Goal: Task Accomplishment & Management: Complete application form

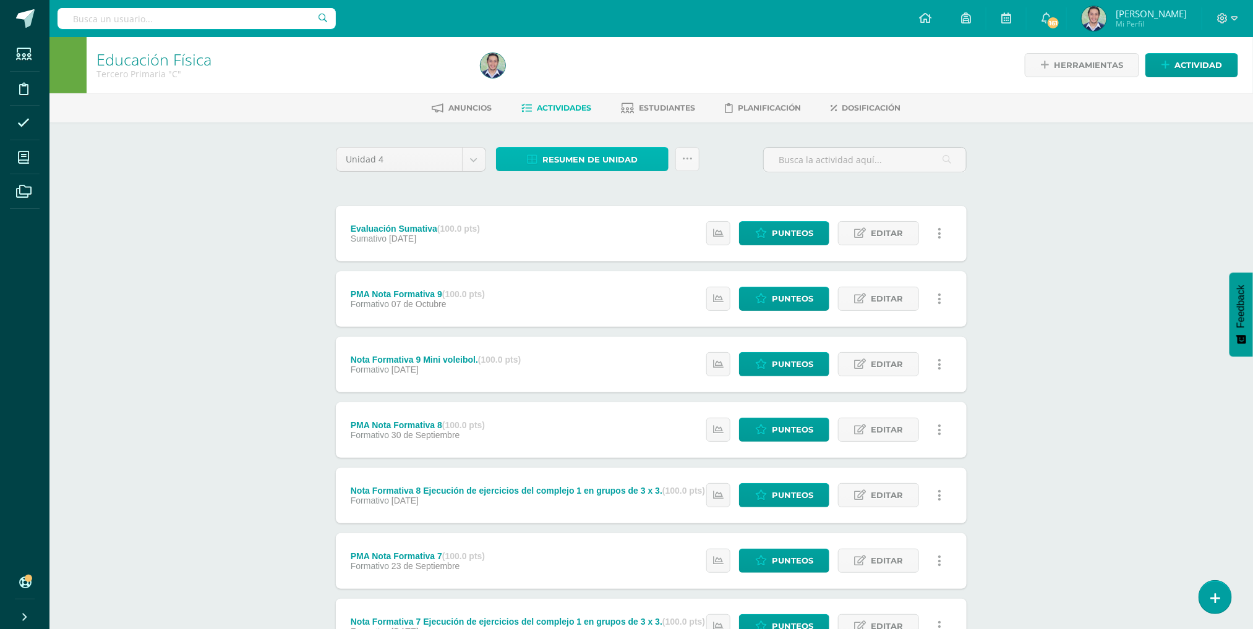
click at [583, 165] on span "Resumen de unidad" at bounding box center [589, 159] width 95 height 23
click at [568, 76] on link "Descargar como HTML" at bounding box center [583, 76] width 132 height 19
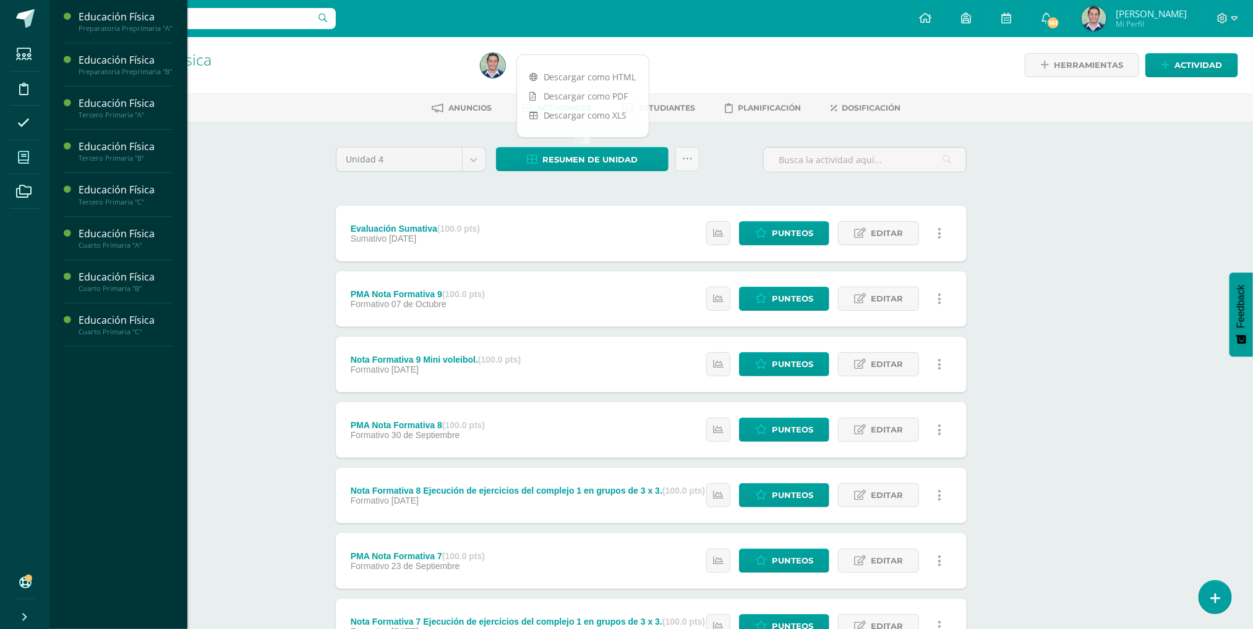
click at [15, 161] on span at bounding box center [24, 157] width 28 height 28
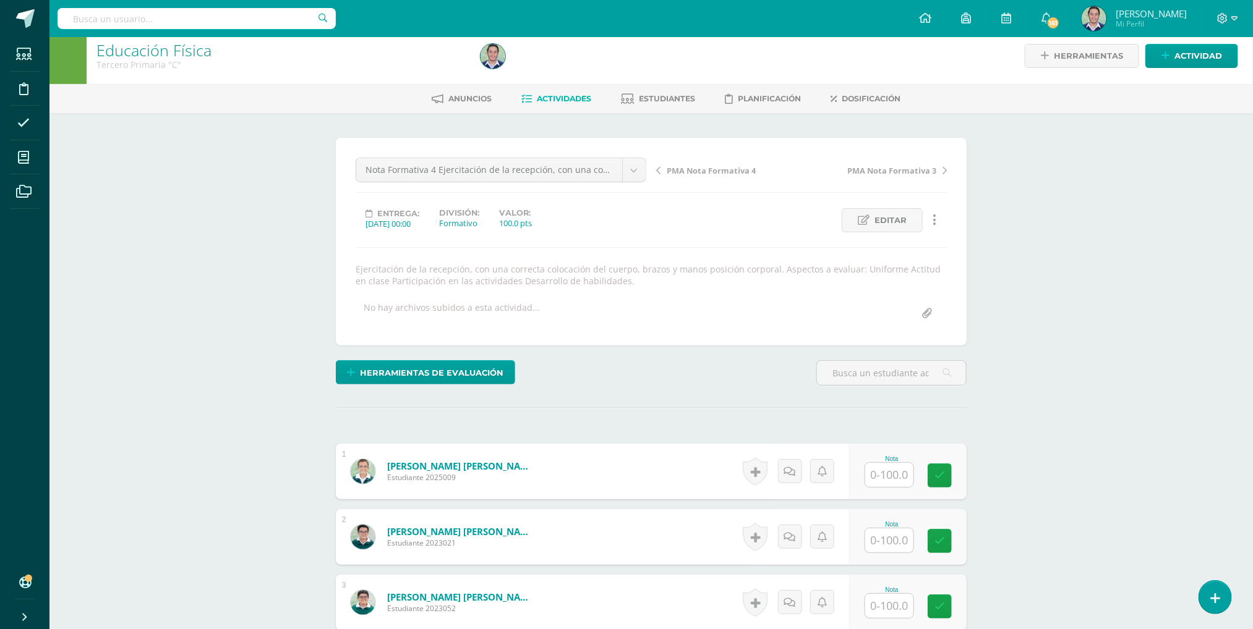
scroll to position [10, 0]
click at [903, 468] on input "text" at bounding box center [896, 475] width 49 height 25
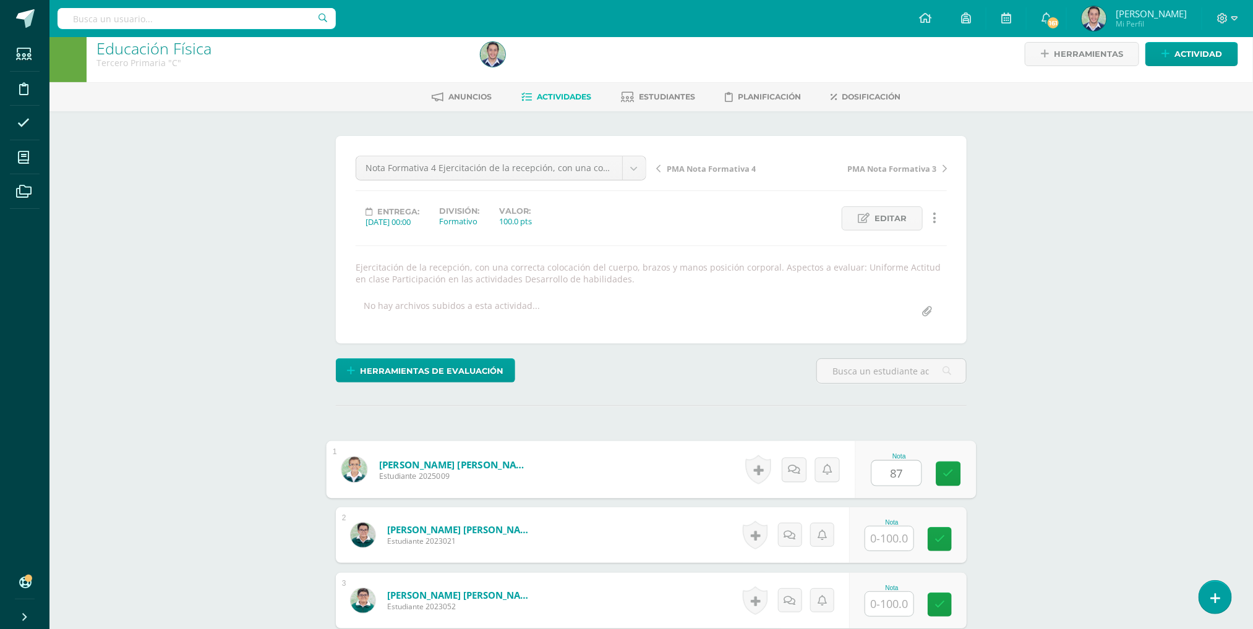
type input "87"
type input "77"
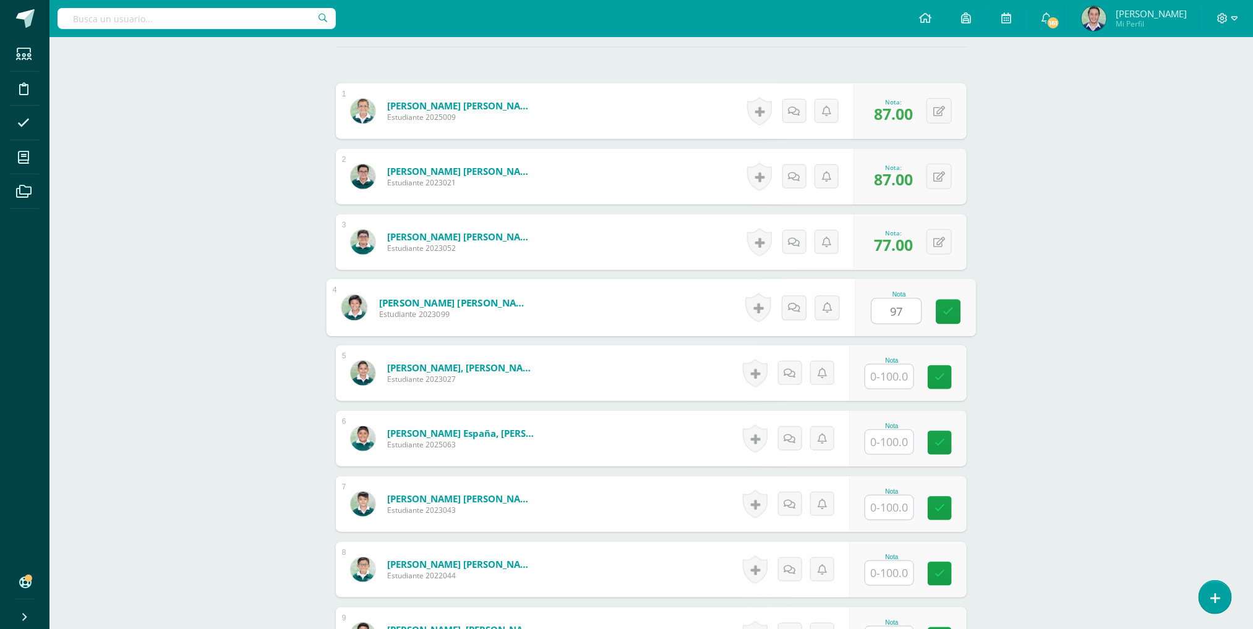
type input "97"
type input "70"
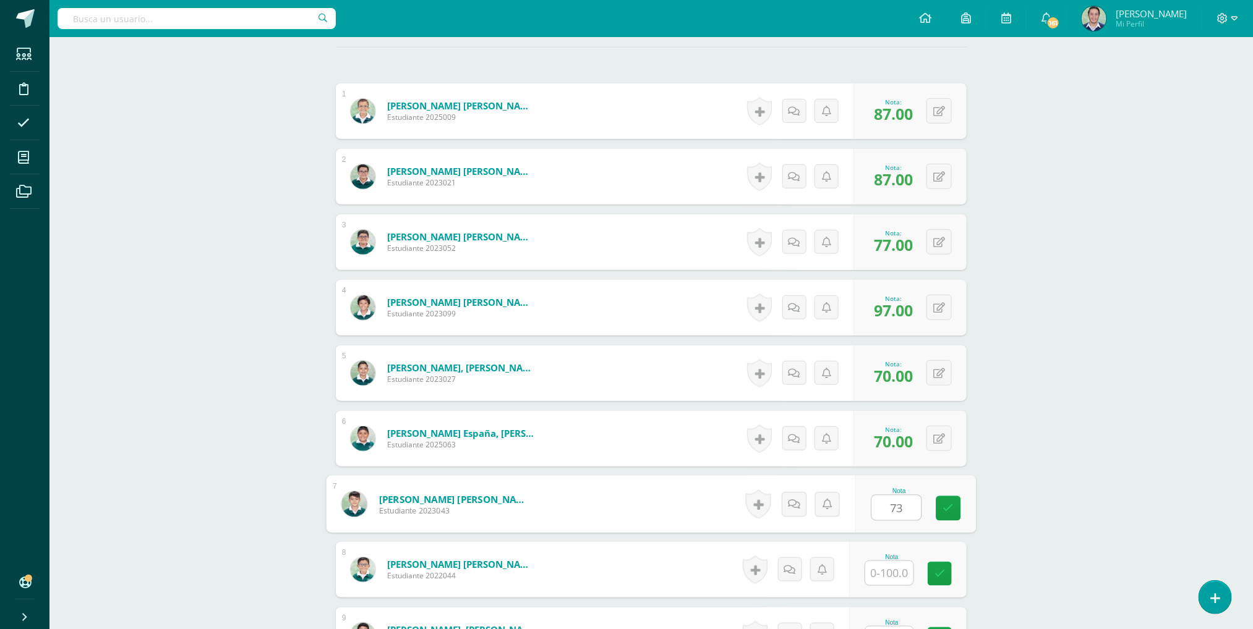
type input "73"
type input "100"
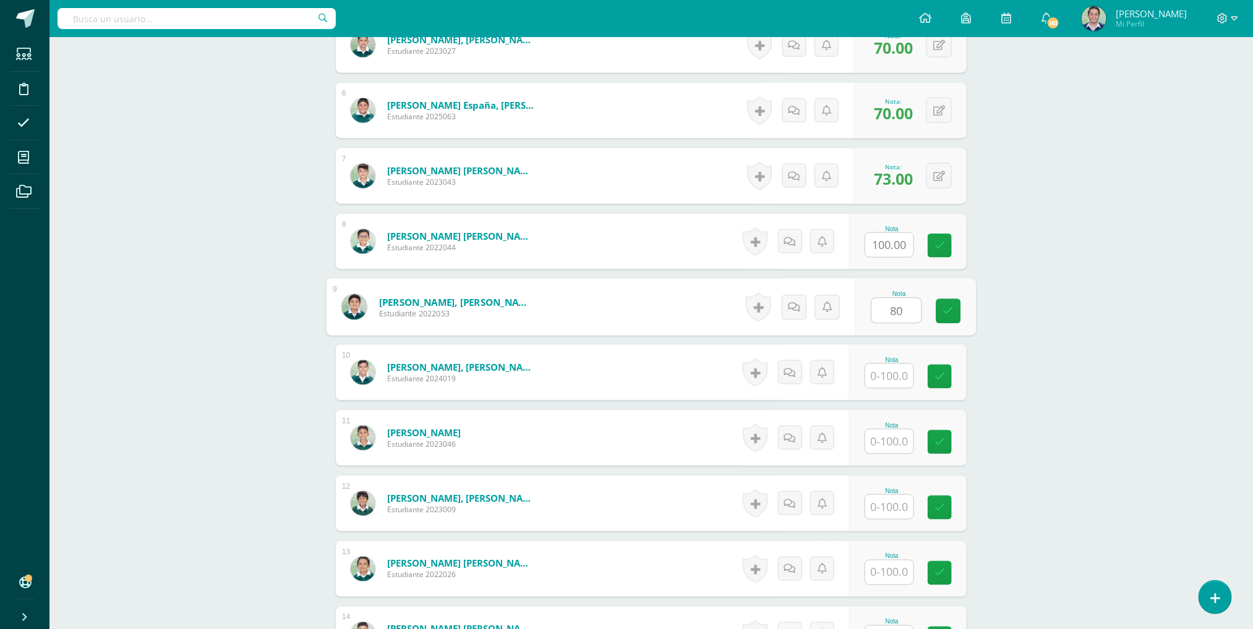
type input "80"
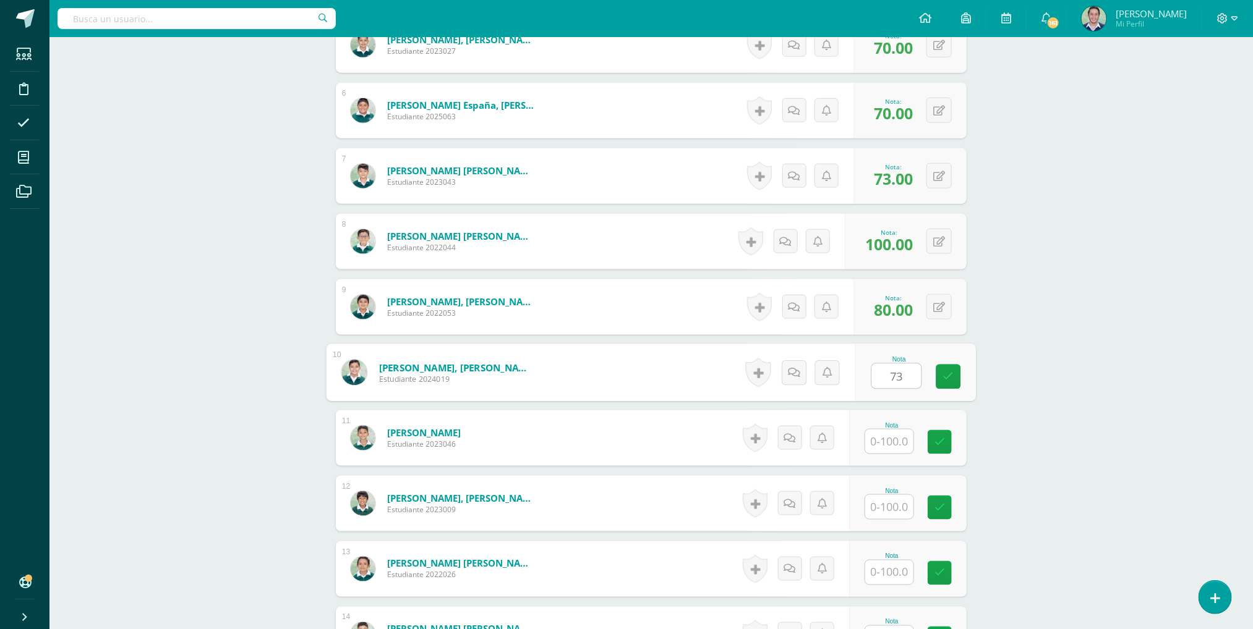
type input "73"
type input "80"
type input "100"
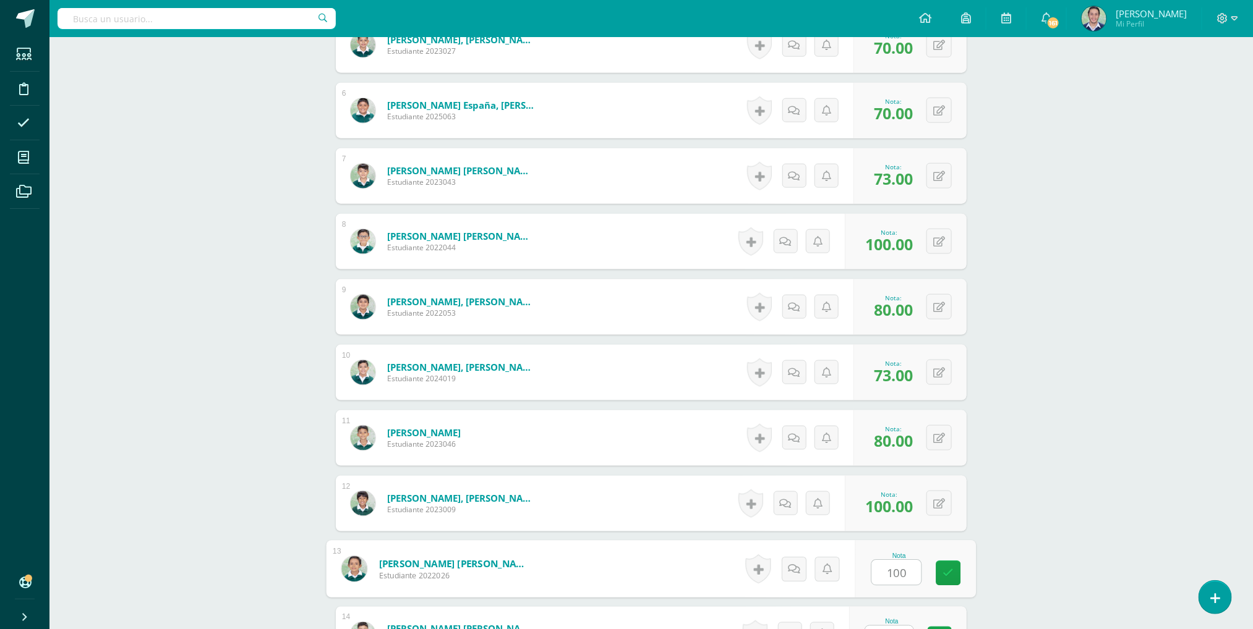
type input "100"
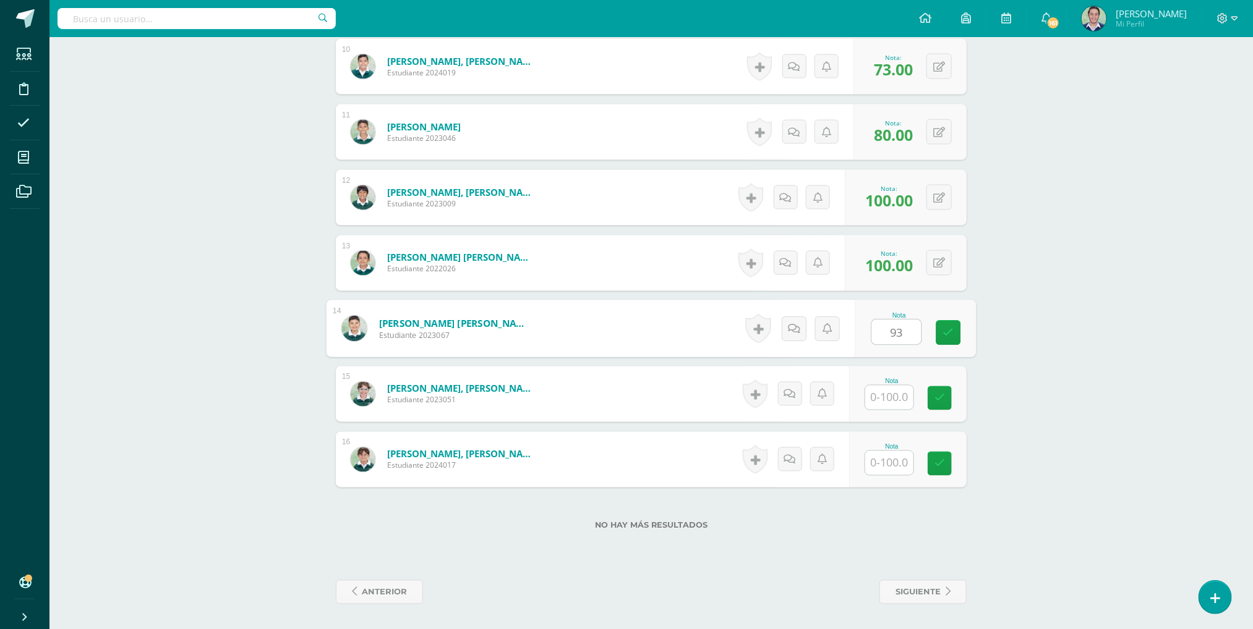
type input "93"
type input "67"
type input "93"
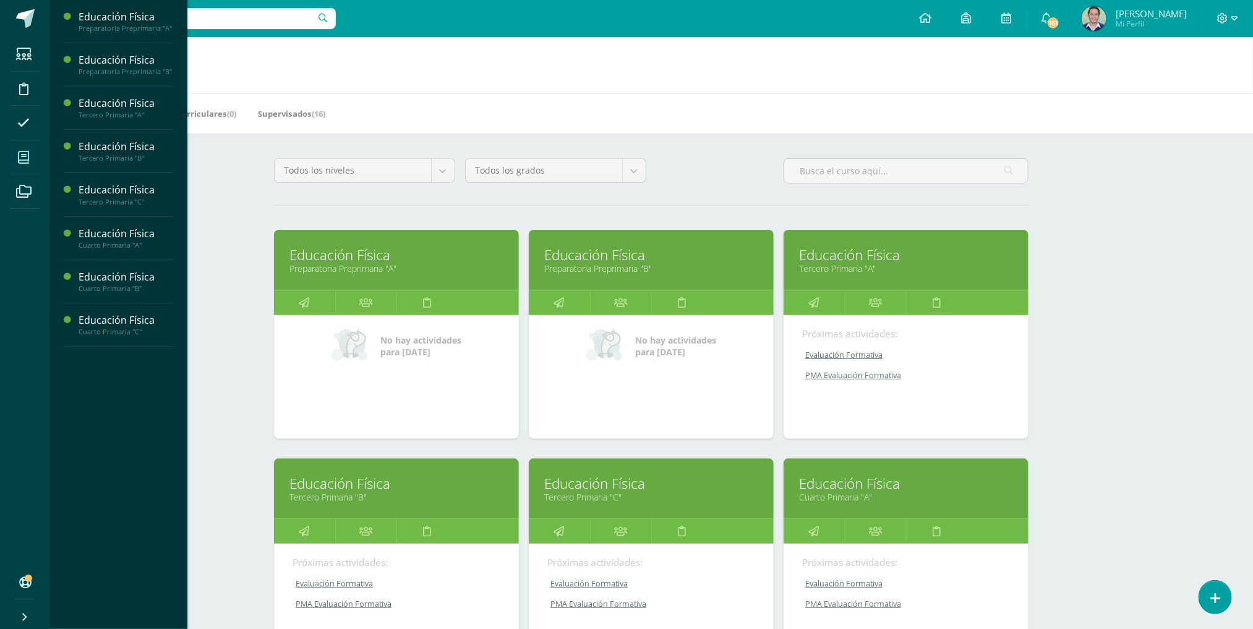
click at [842, 503] on link "Cuarto Primaria "A"" at bounding box center [906, 498] width 214 height 12
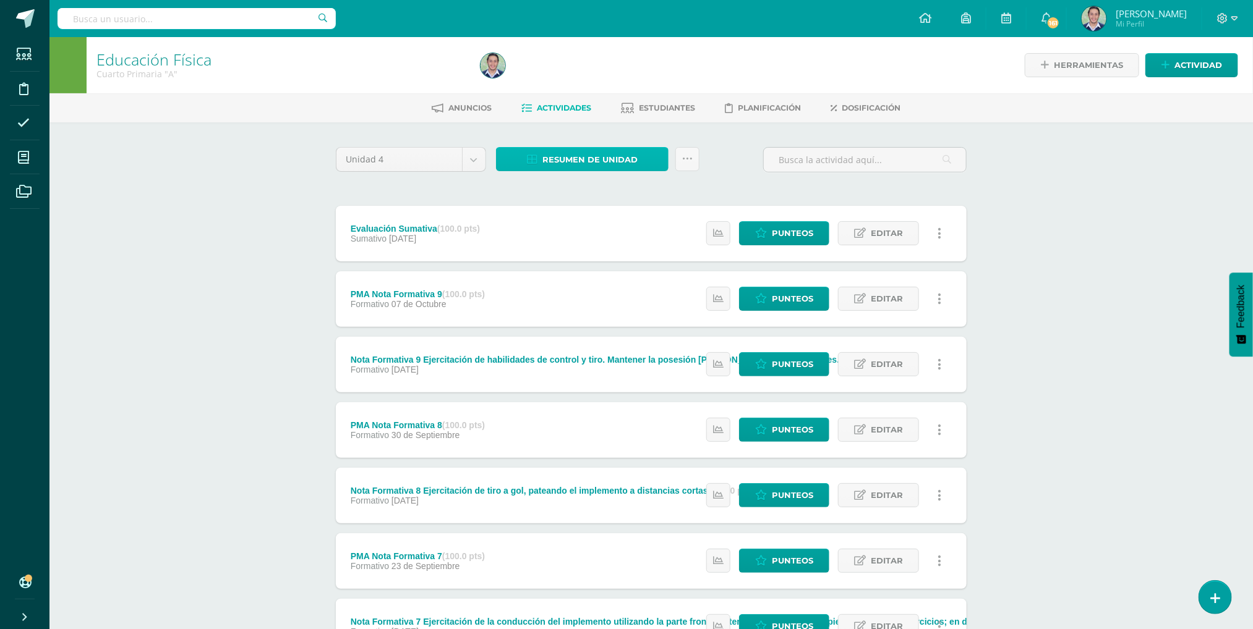
click at [579, 158] on span "Resumen de unidad" at bounding box center [589, 159] width 95 height 23
click at [562, 74] on link "Descargar como HTML" at bounding box center [583, 76] width 132 height 19
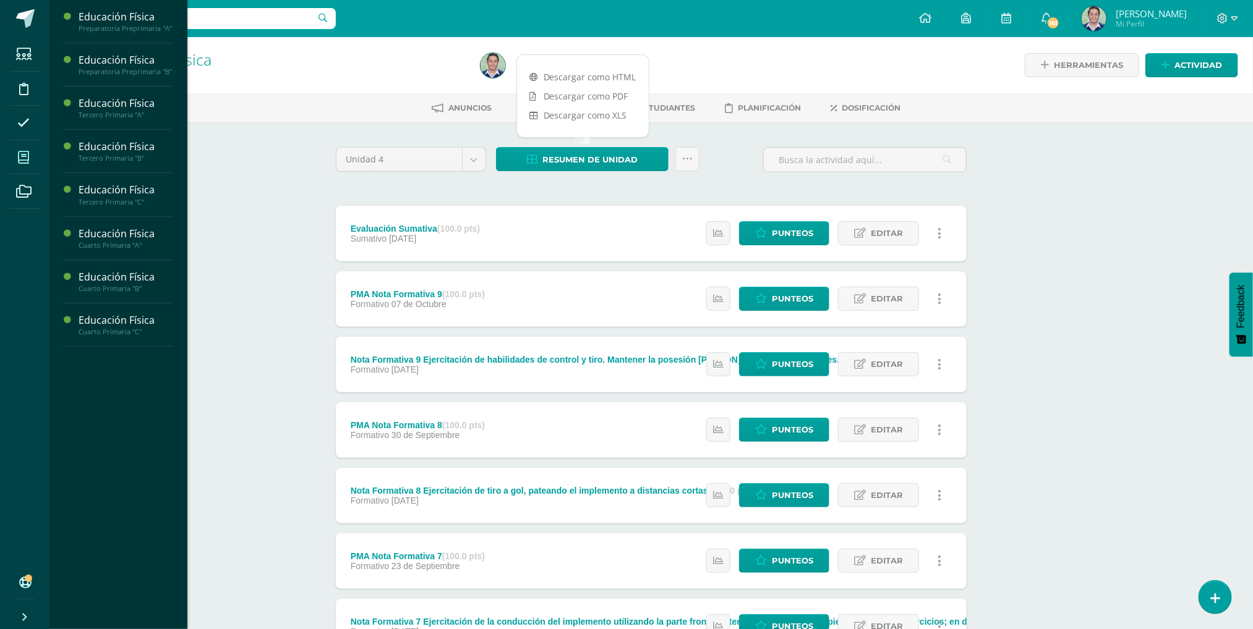
click at [21, 163] on icon at bounding box center [23, 157] width 11 height 12
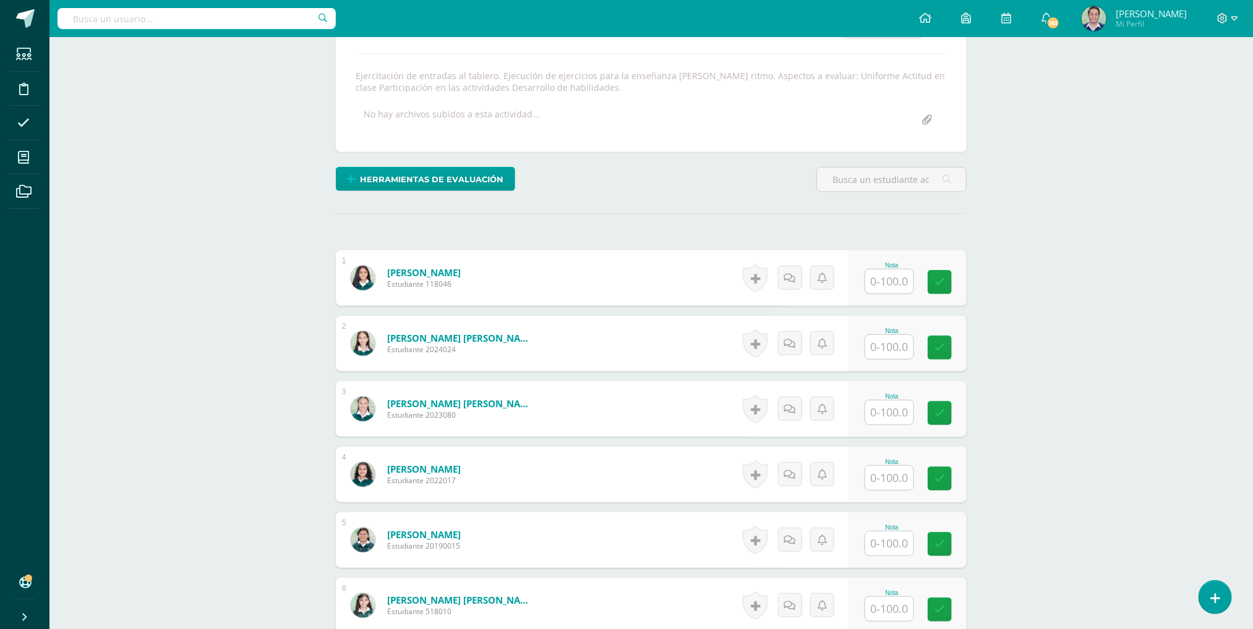
scroll to position [253, 0]
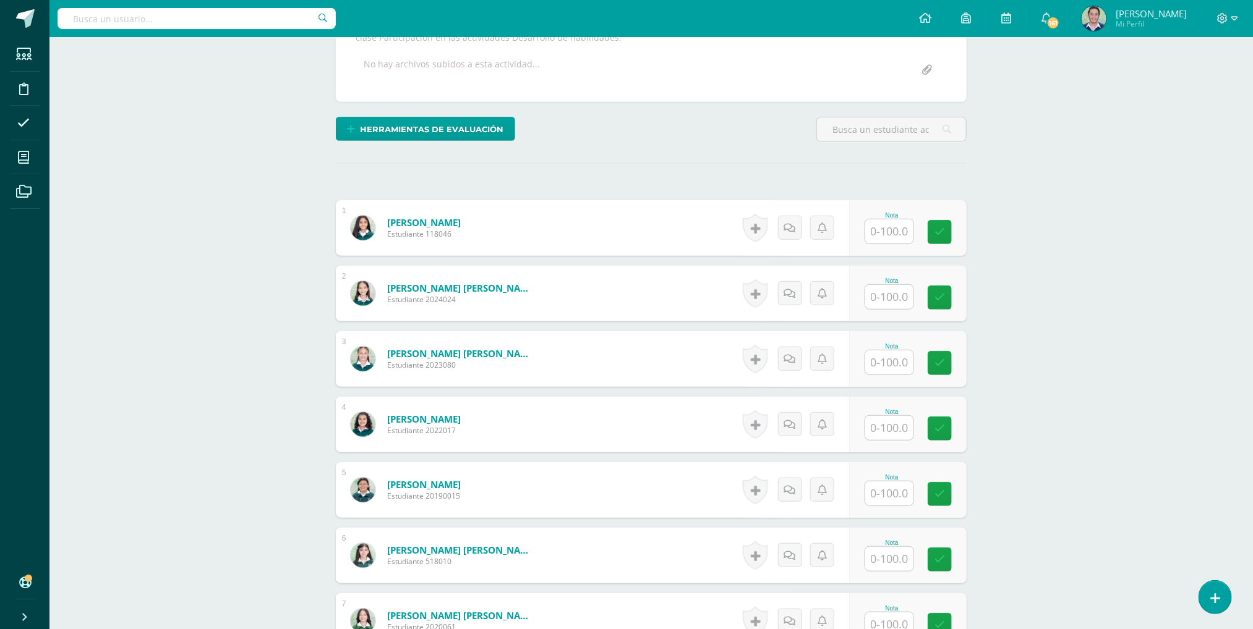
click at [894, 241] on input "text" at bounding box center [889, 232] width 48 height 24
type input "90"
type input "75"
type input "80"
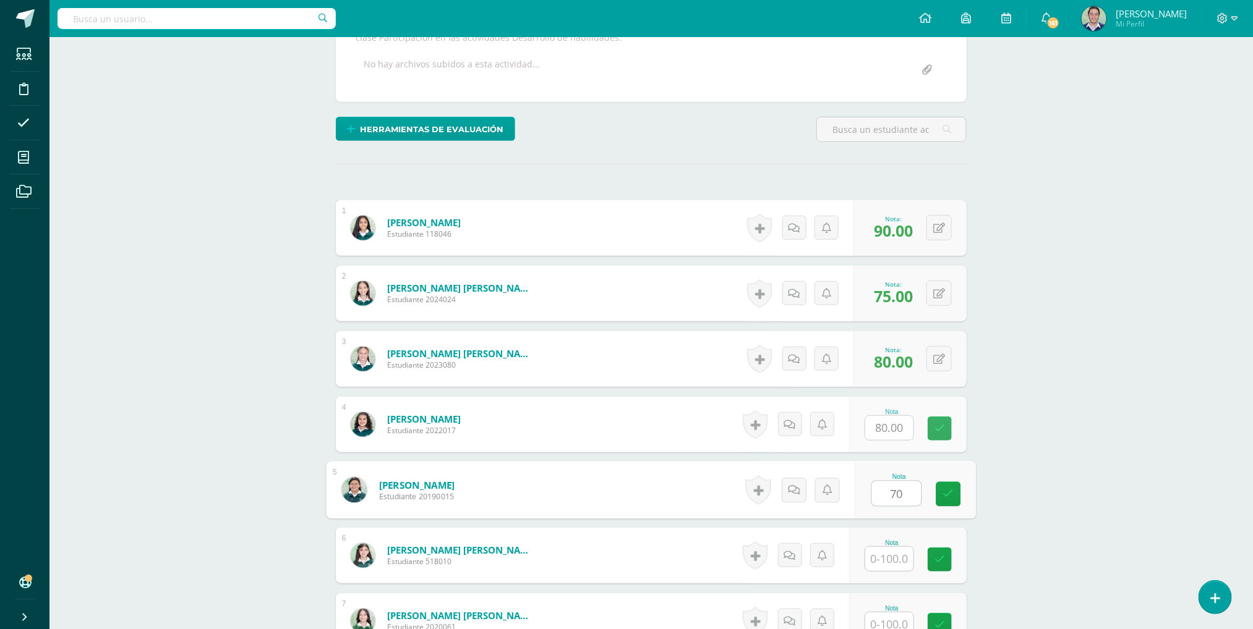
type input "70"
type input "80"
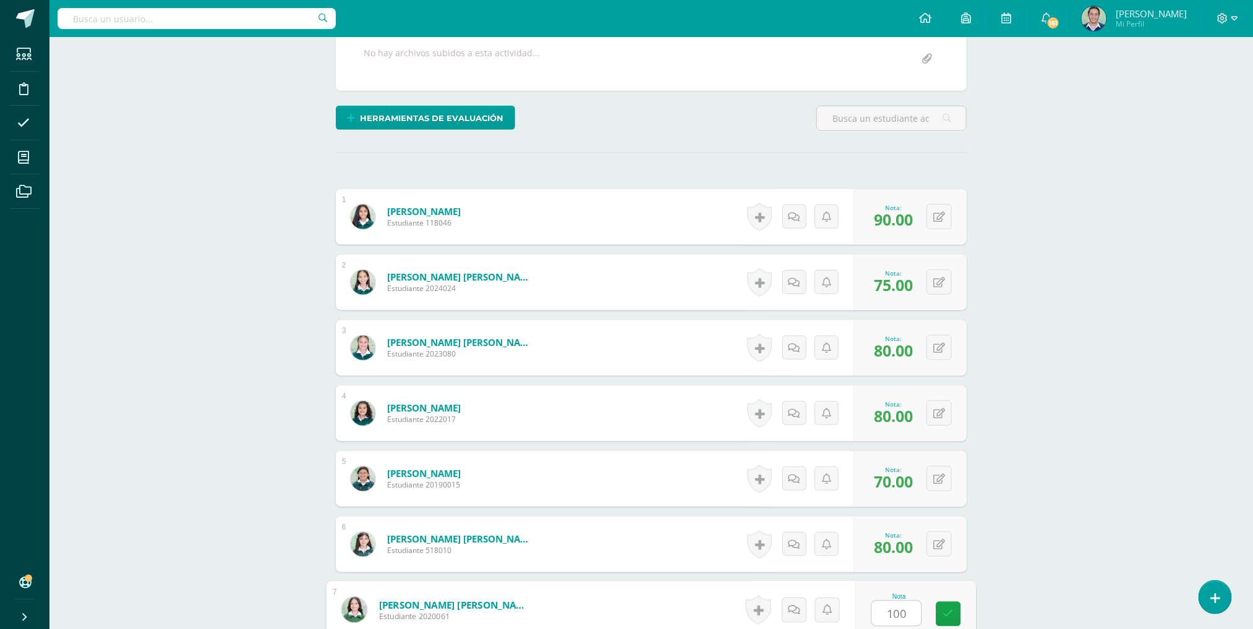
type input "100"
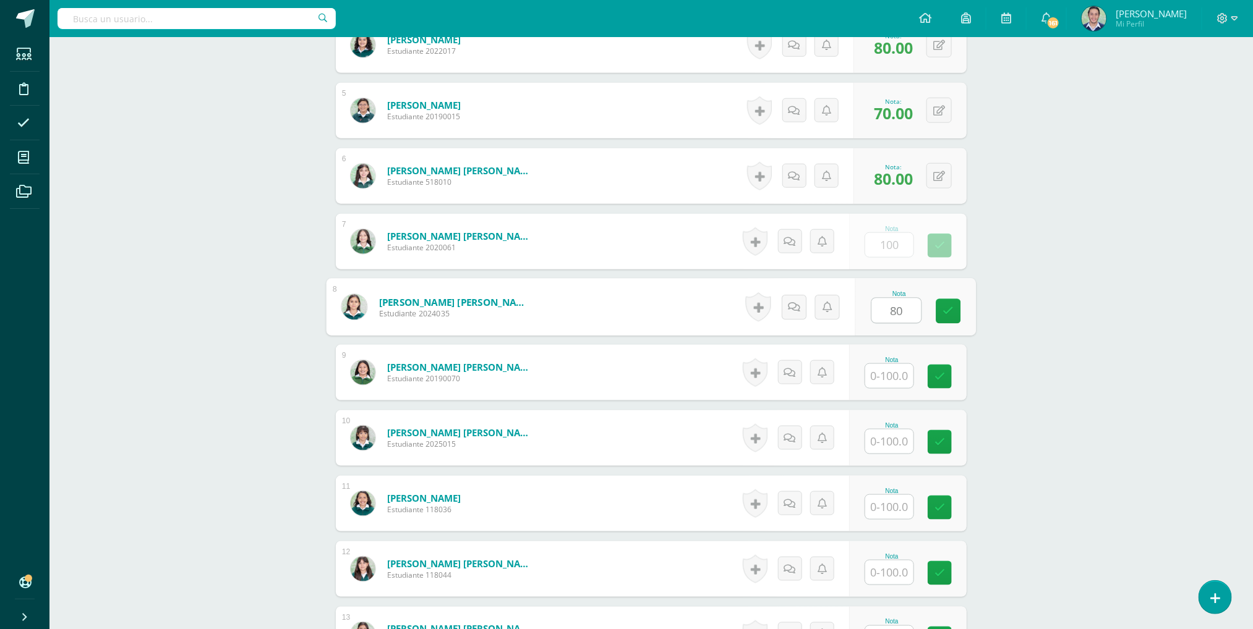
type input "80"
type input "65"
type input "80"
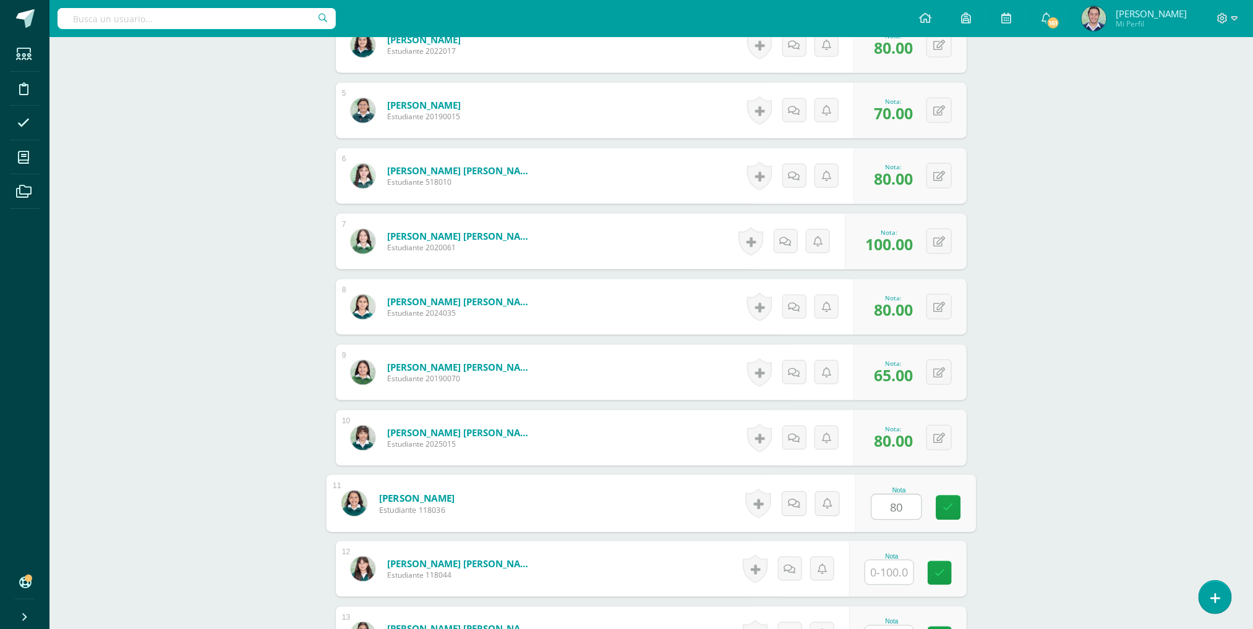
type input "80"
type input "0"
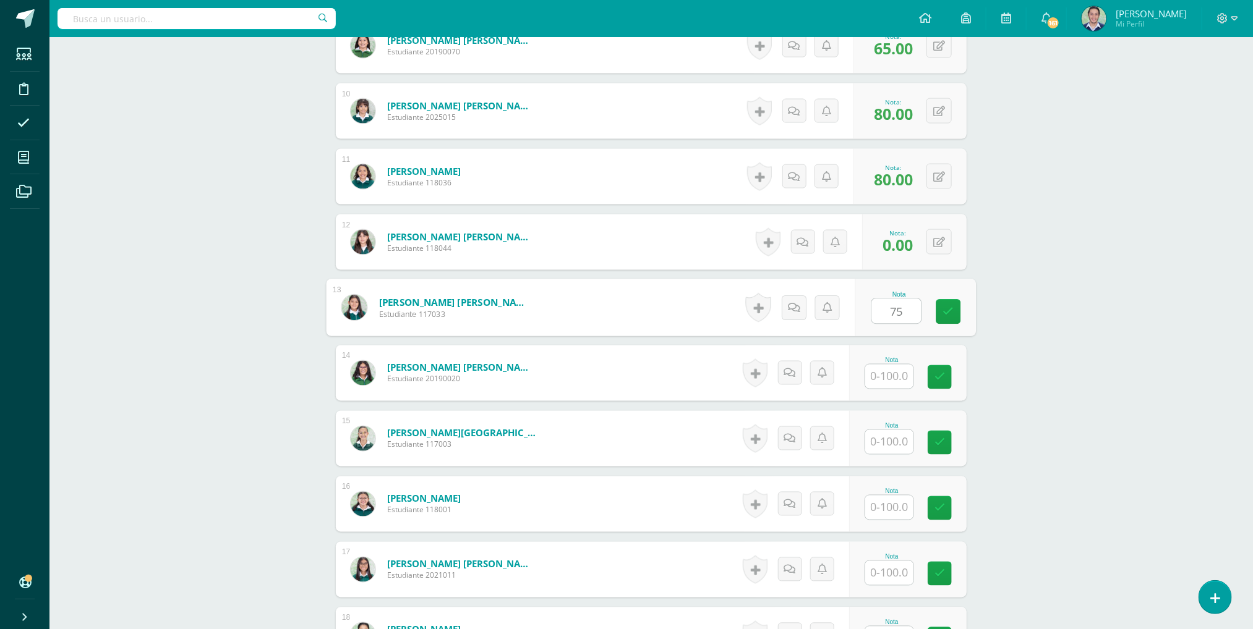
type input "75"
type input "65"
type input "100"
type input "80"
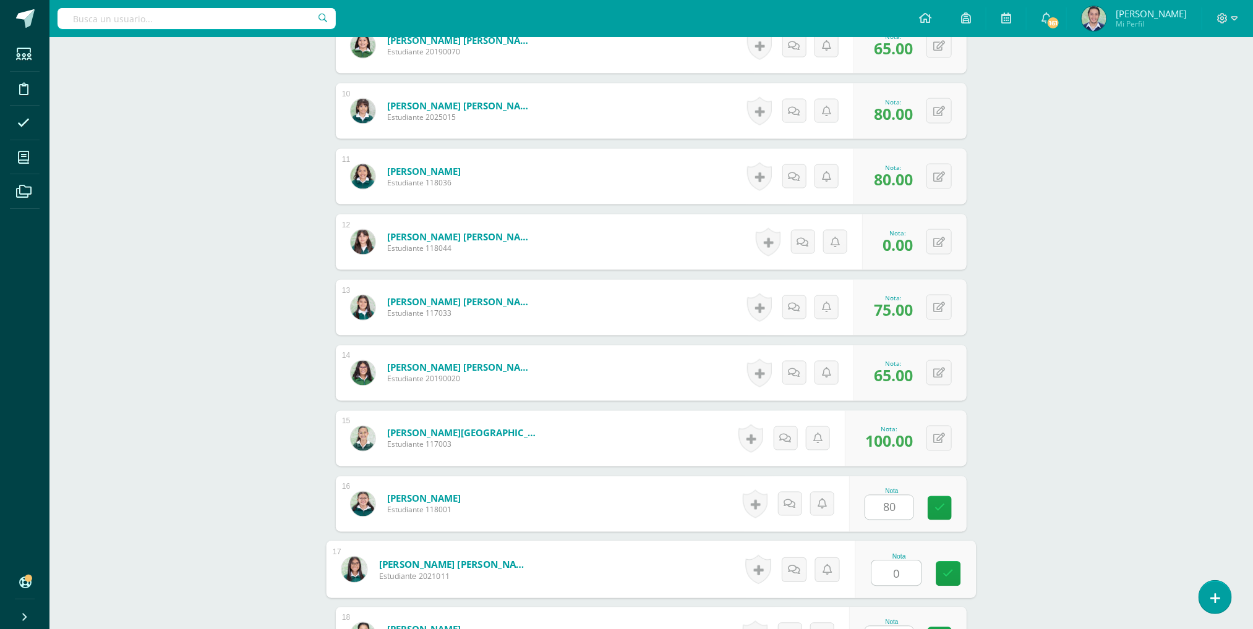
type input "0"
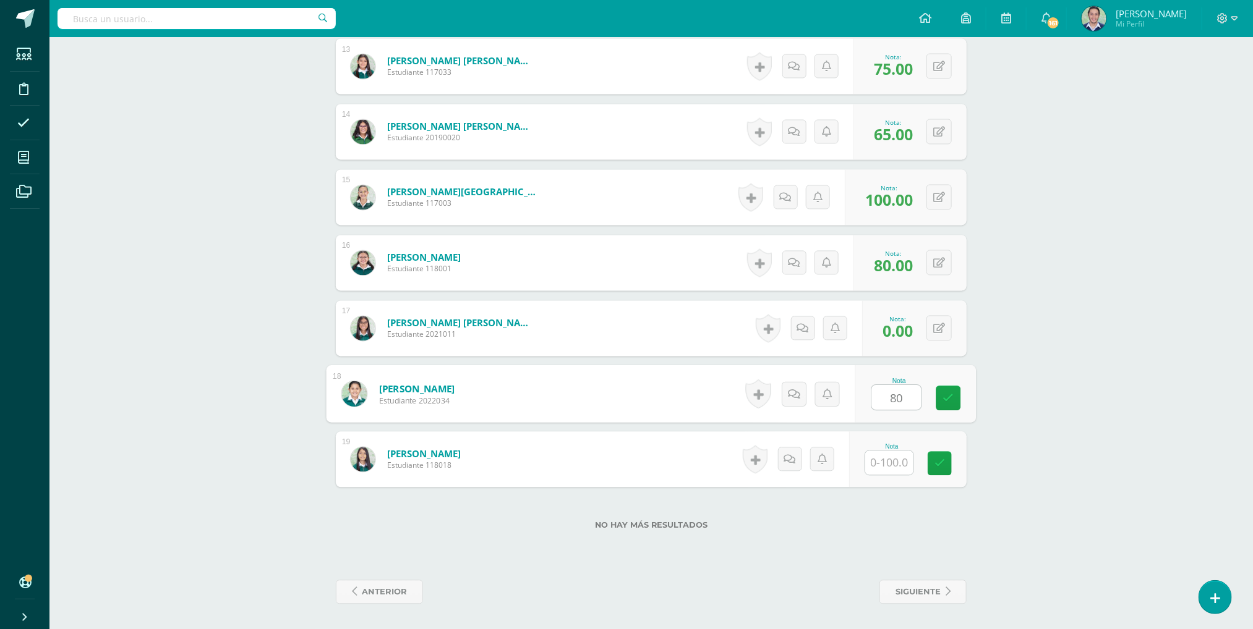
type input "80"
type input "75"
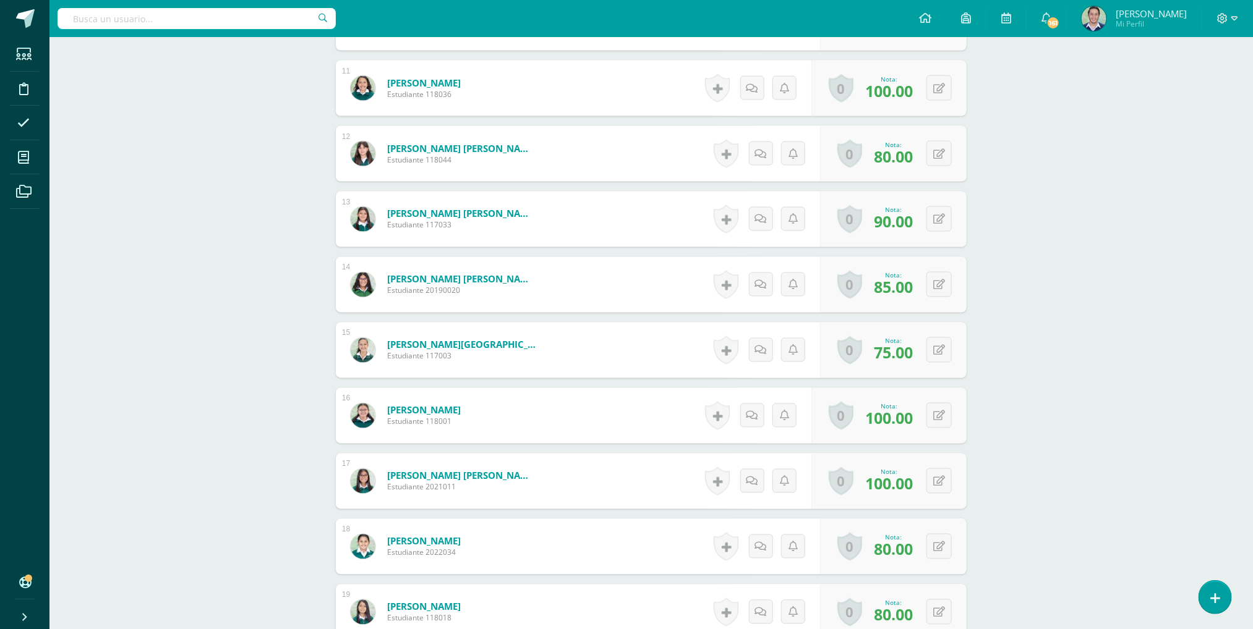
scroll to position [1047, 0]
click at [942, 160] on icon at bounding box center [939, 155] width 12 height 11
click at [937, 161] on icon at bounding box center [939, 155] width 12 height 11
type input "40"
click at [916, 163] on icon at bounding box center [914, 159] width 11 height 11
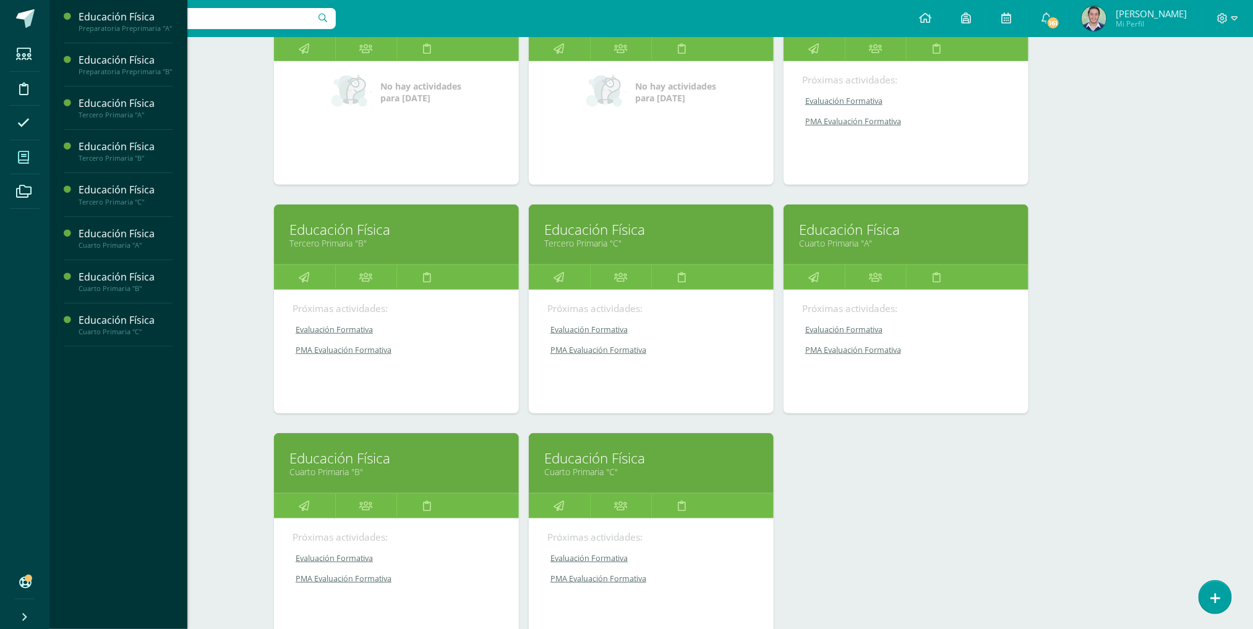
scroll to position [304, 0]
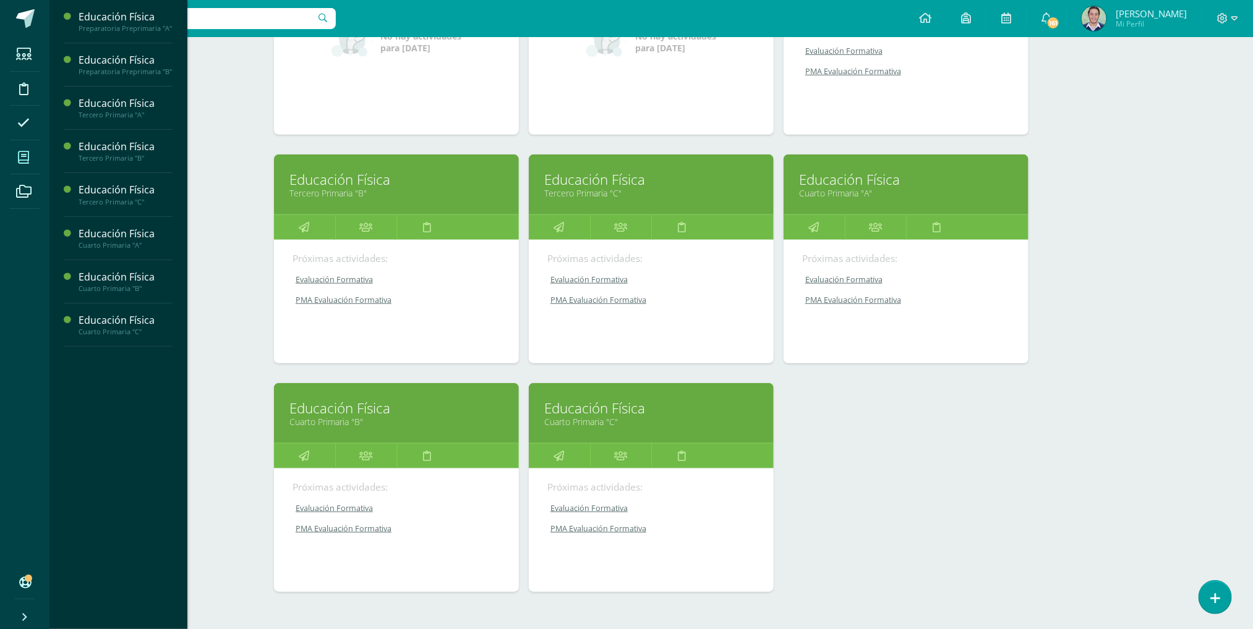
click at [388, 416] on link "Educación Física" at bounding box center [396, 408] width 214 height 19
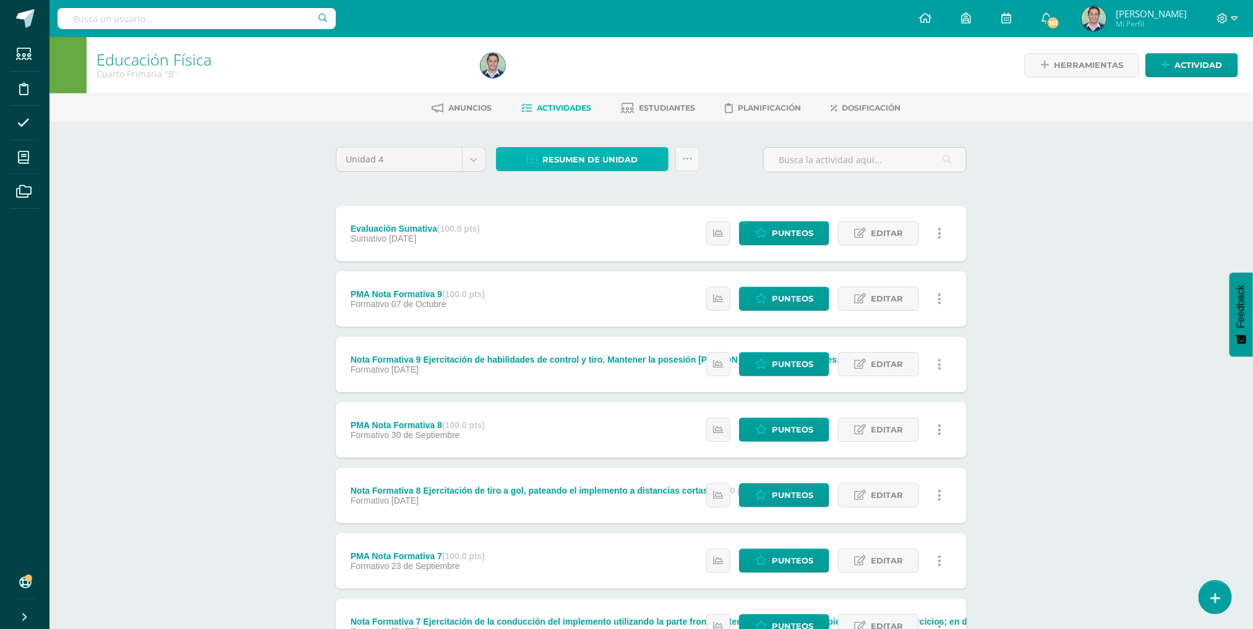
click at [597, 160] on span "Resumen de unidad" at bounding box center [589, 159] width 95 height 23
click at [587, 75] on link "Descargar como HTML" at bounding box center [583, 76] width 132 height 19
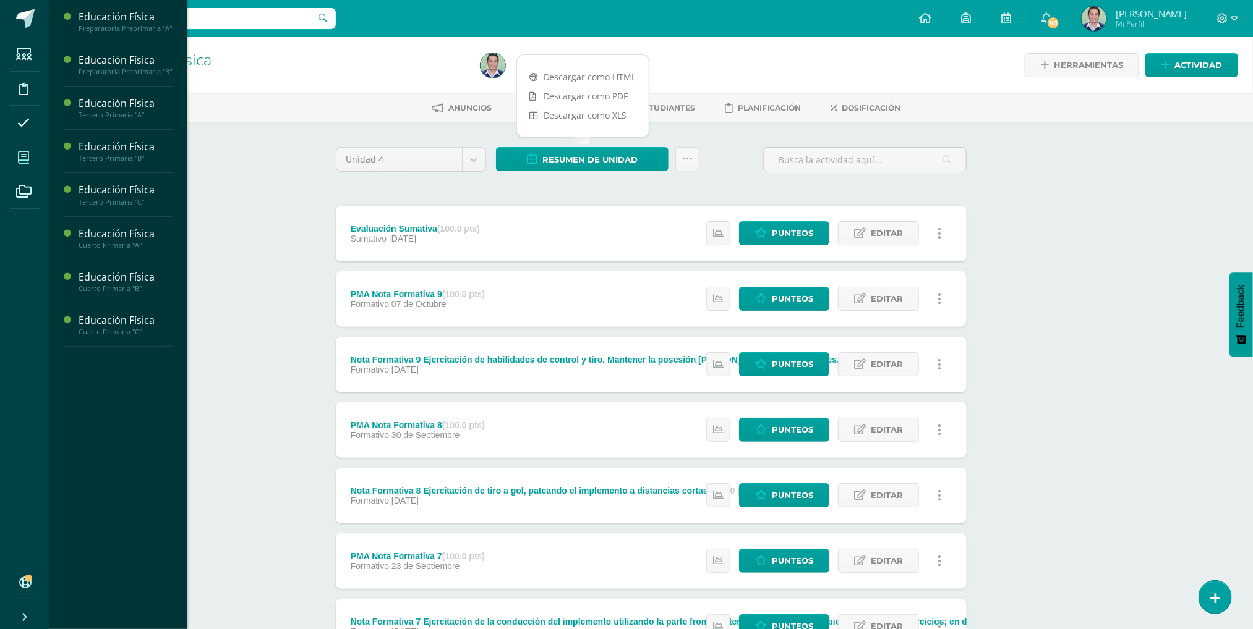
click at [32, 151] on span at bounding box center [24, 157] width 28 height 28
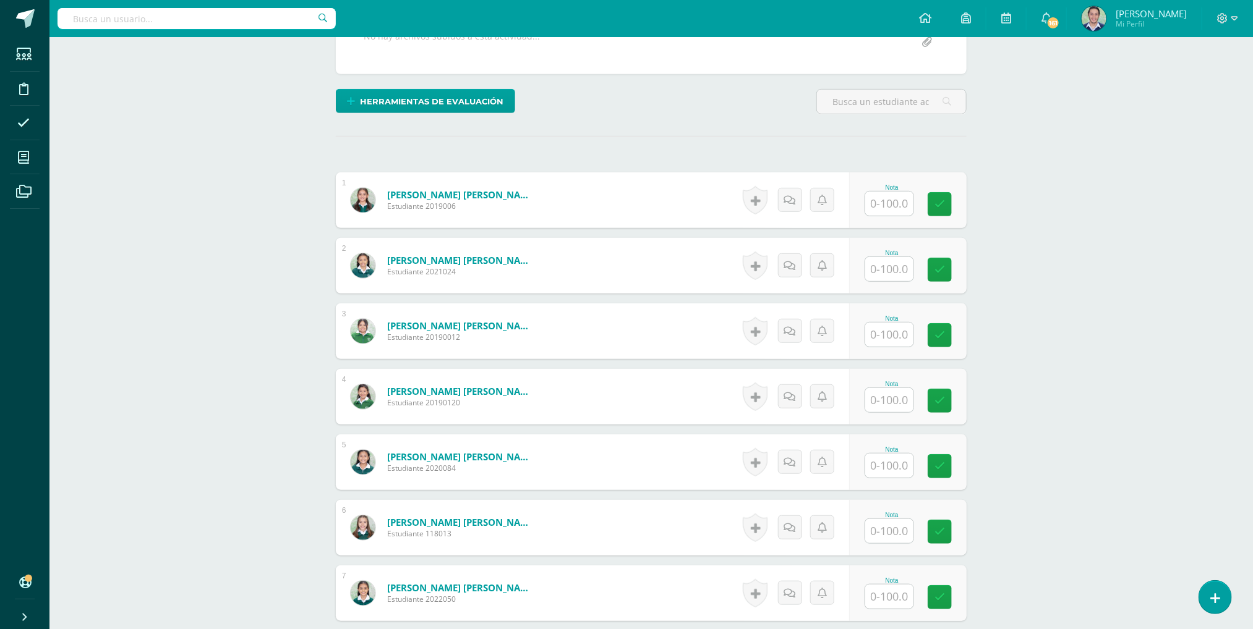
scroll to position [282, 0]
click at [897, 205] on input "text" at bounding box center [889, 202] width 48 height 24
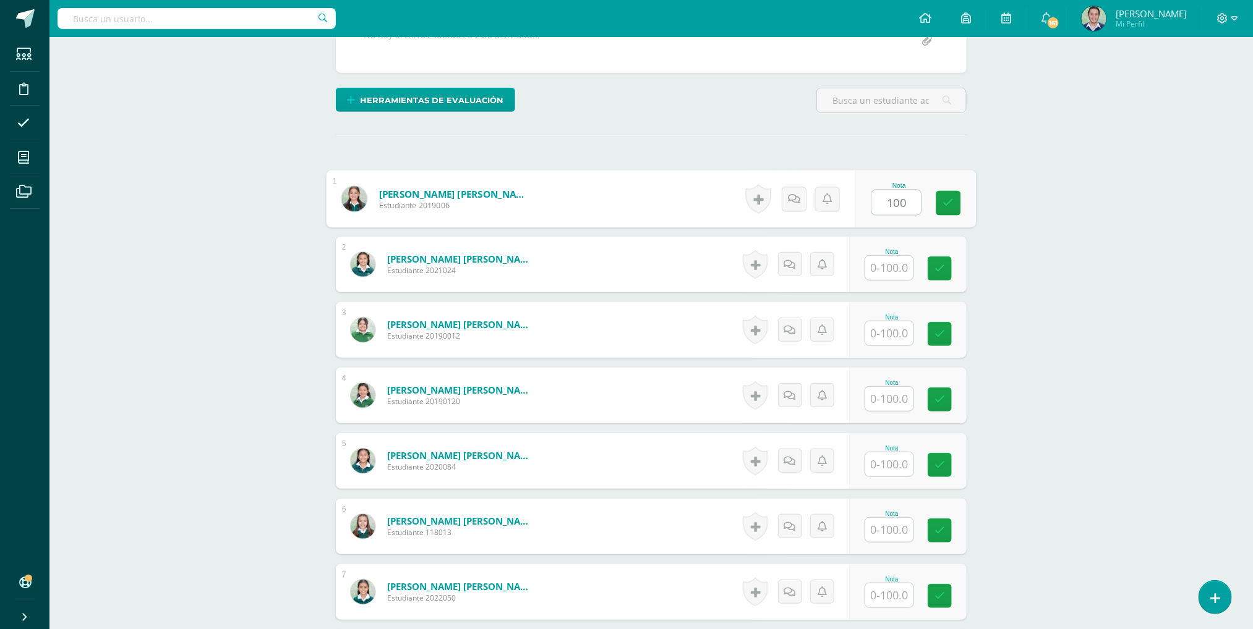
scroll to position [283, 0]
type input "100"
type input "75"
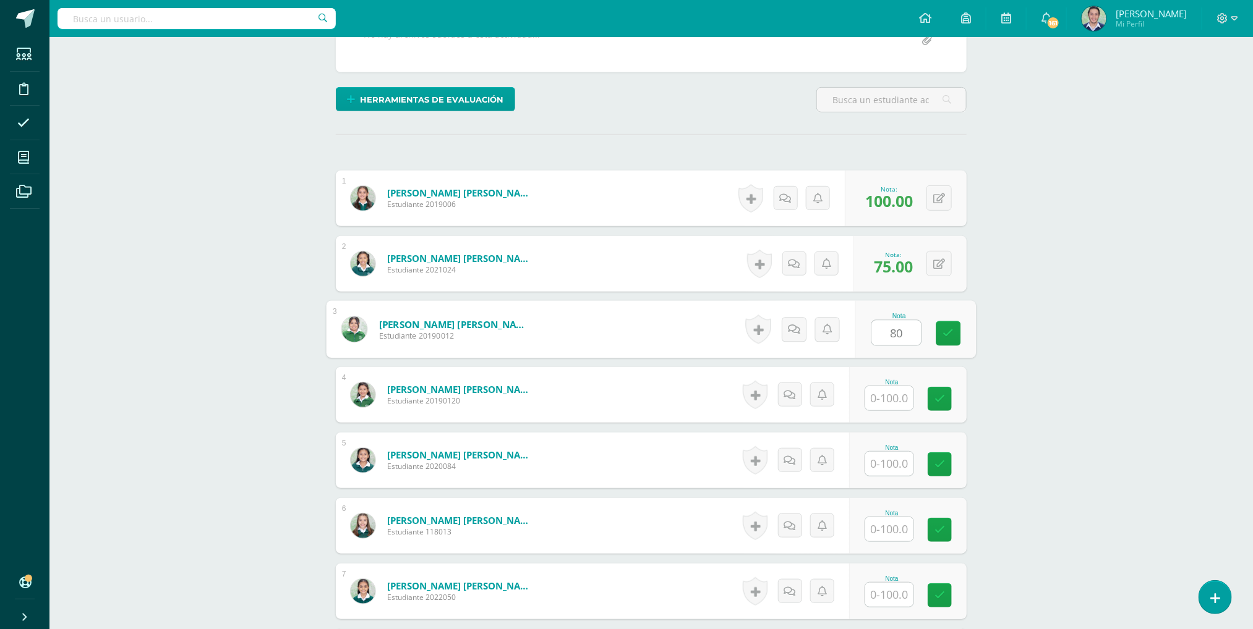
type input "80"
type input "75"
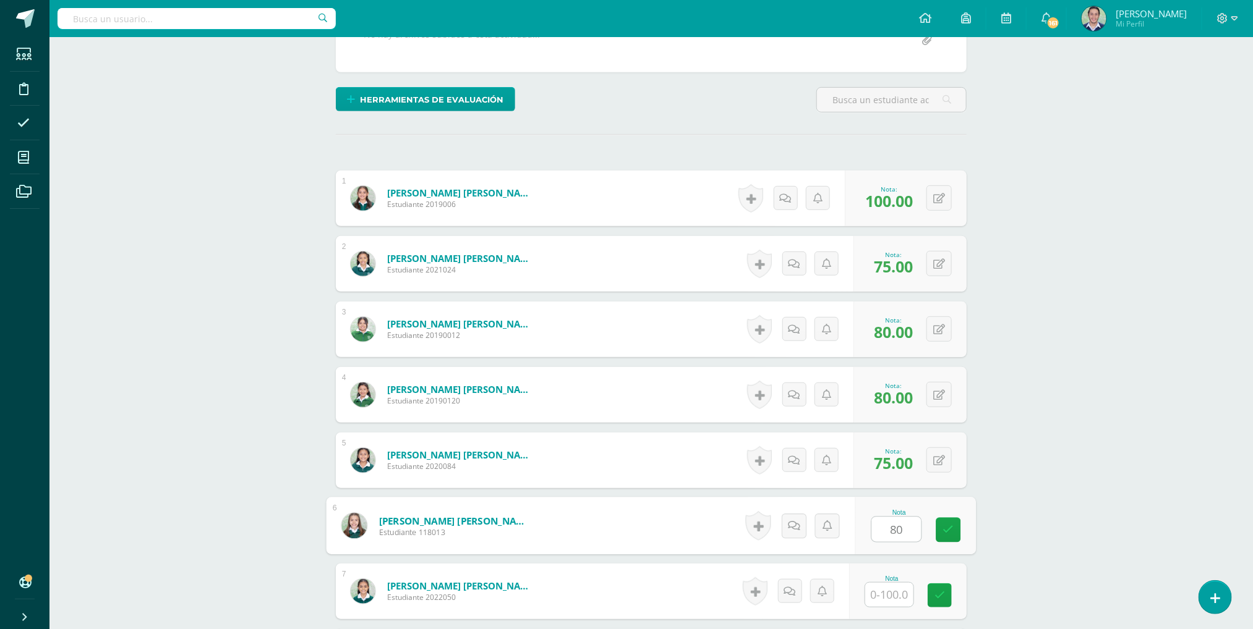
type input "80"
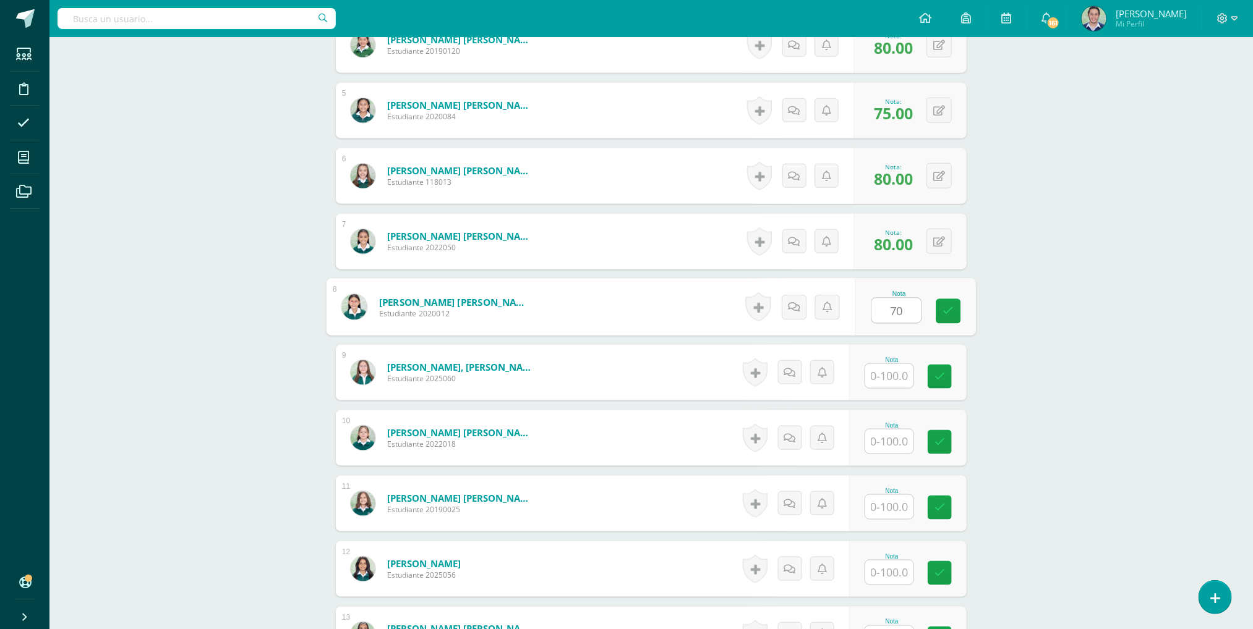
type input "70"
type input "80"
type input "85"
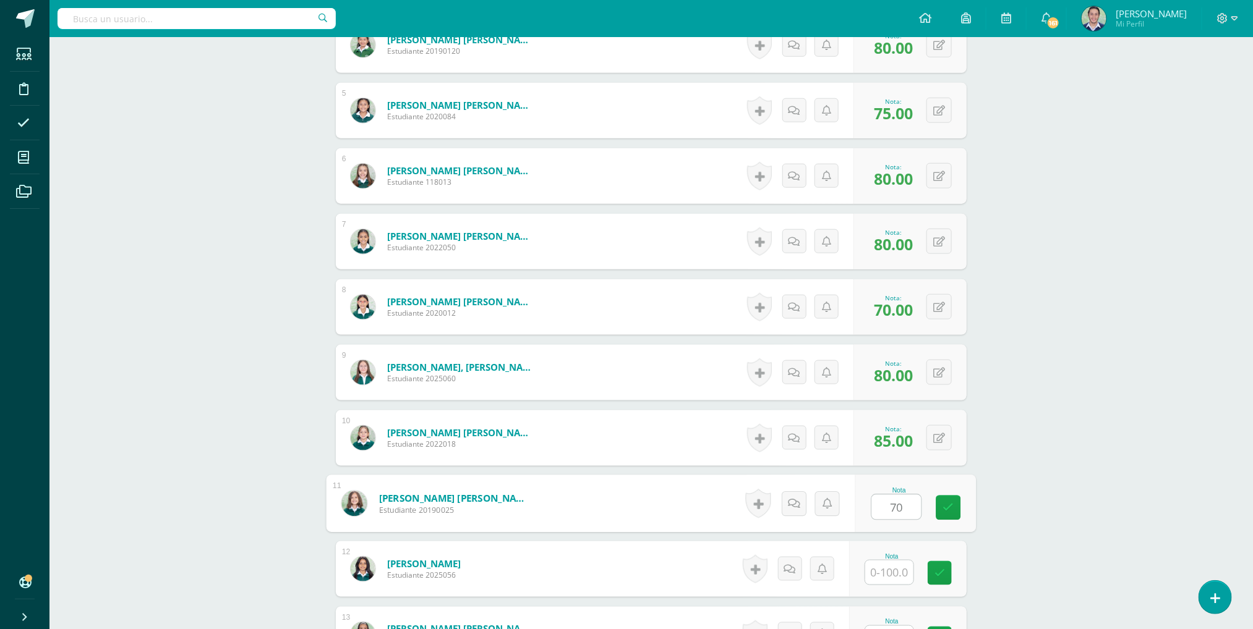
type input "70"
type input "80"
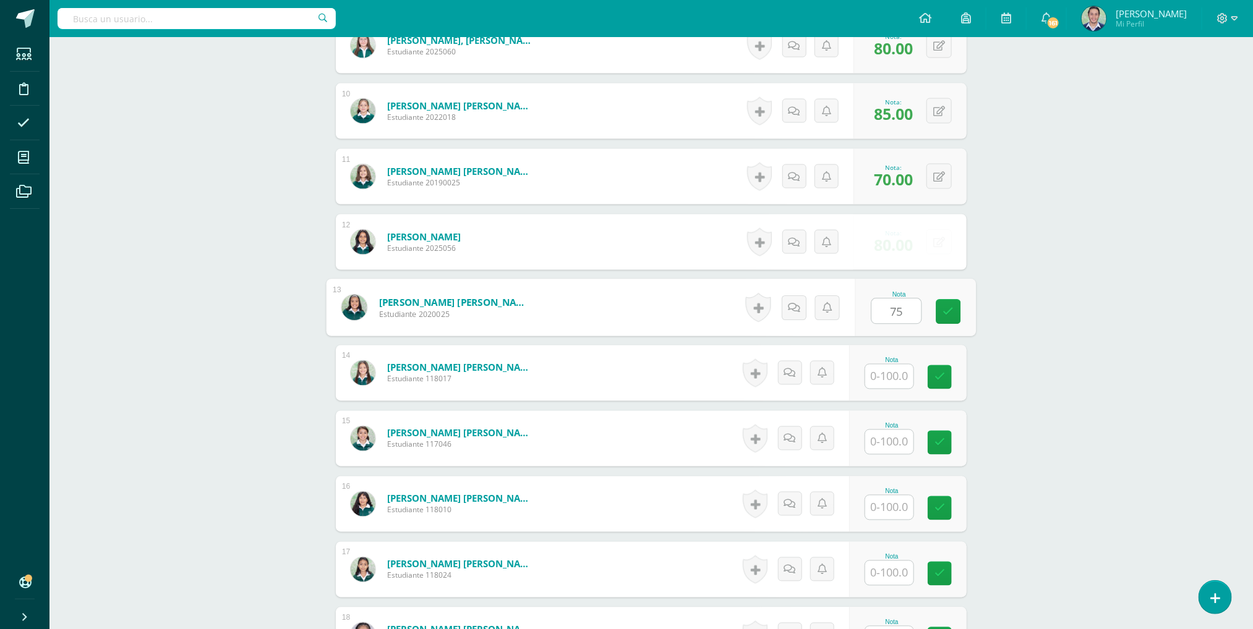
type input "75"
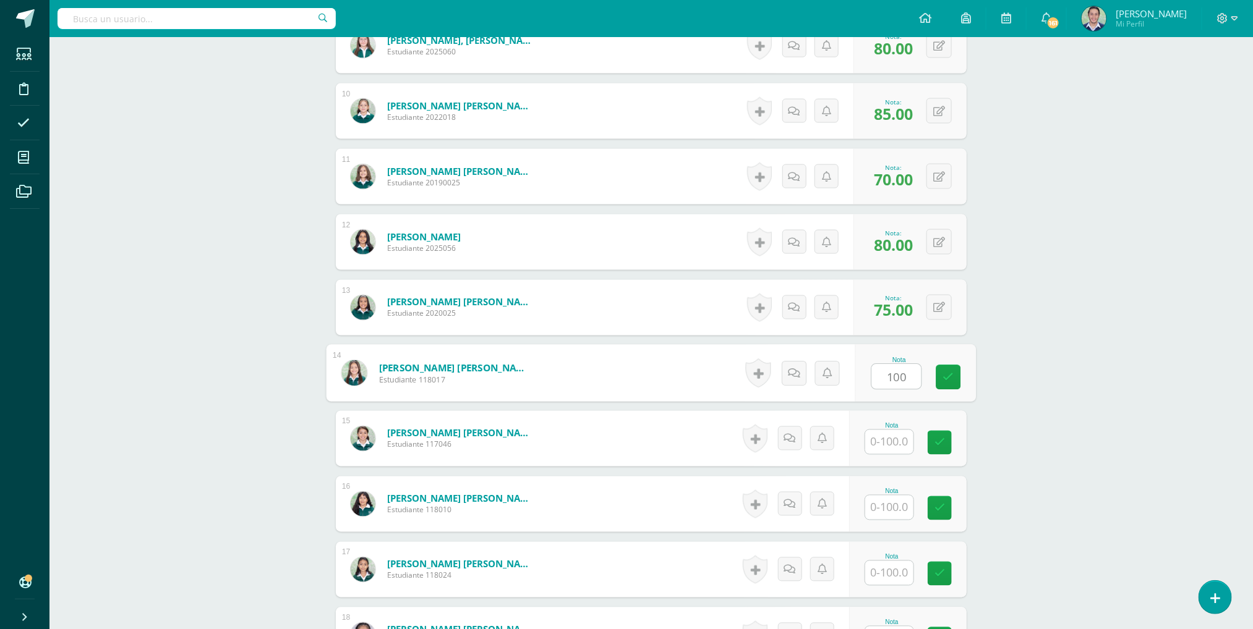
type input "100"
type input "85"
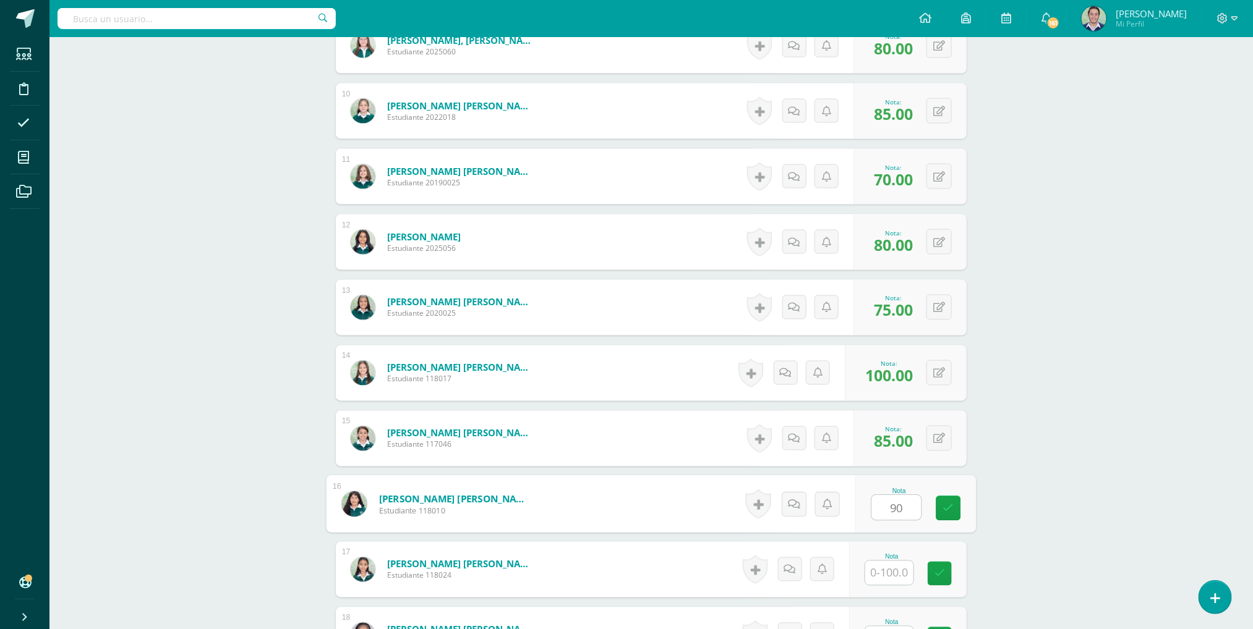
type input "90"
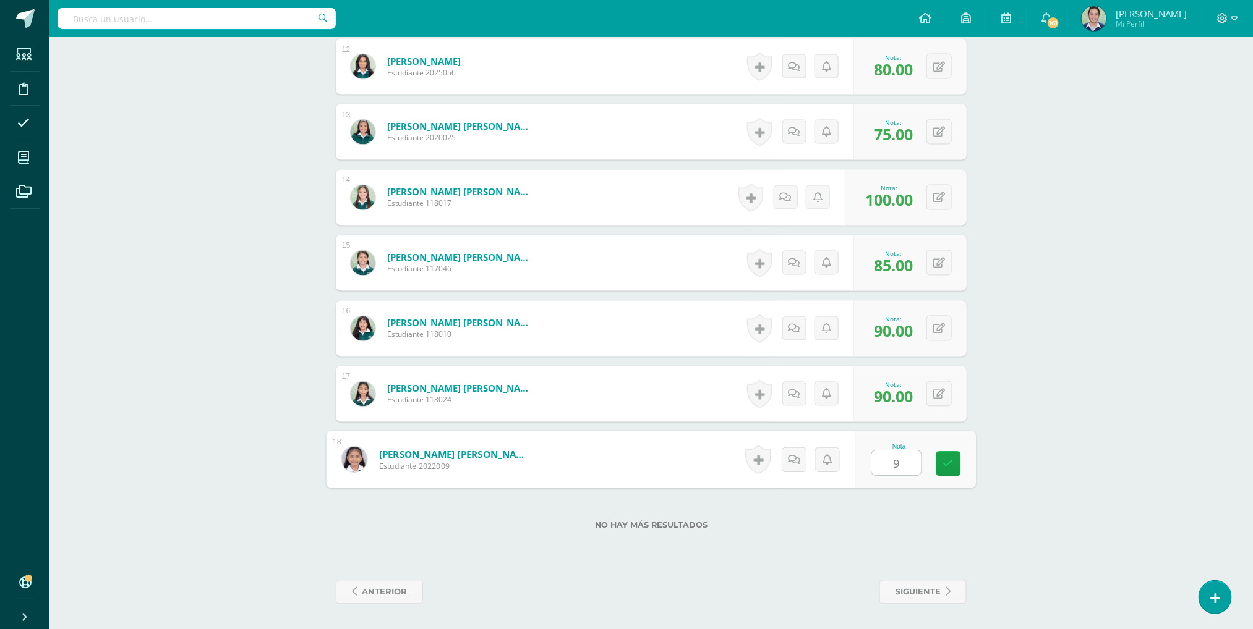
type input "90"
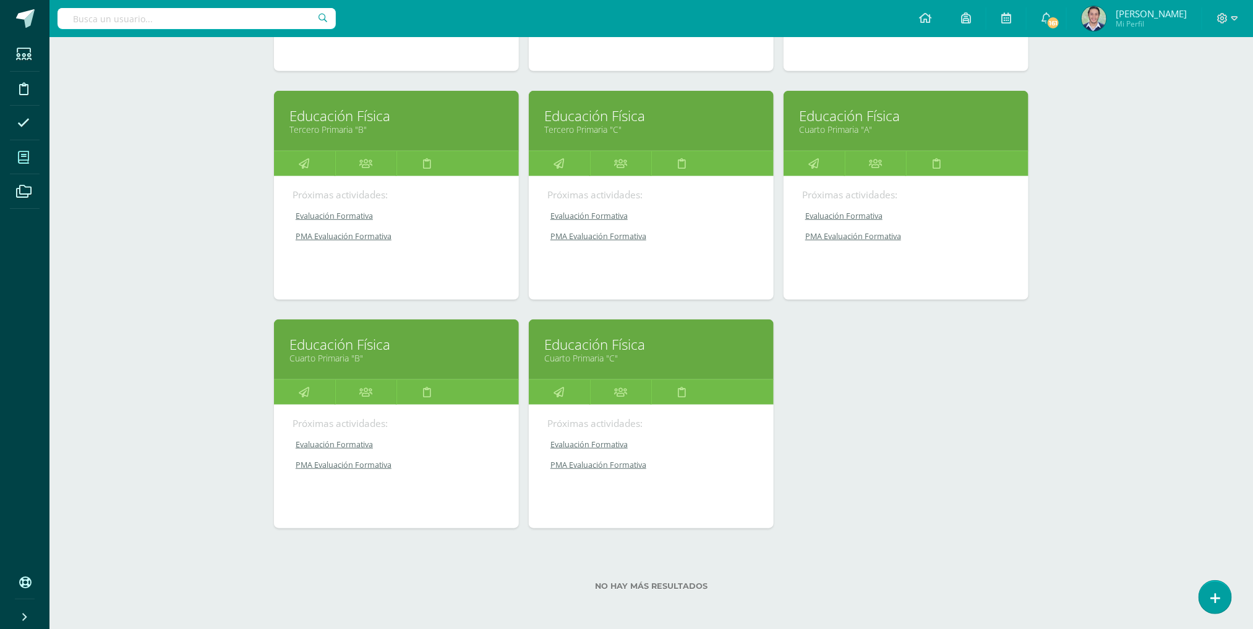
scroll to position [372, 0]
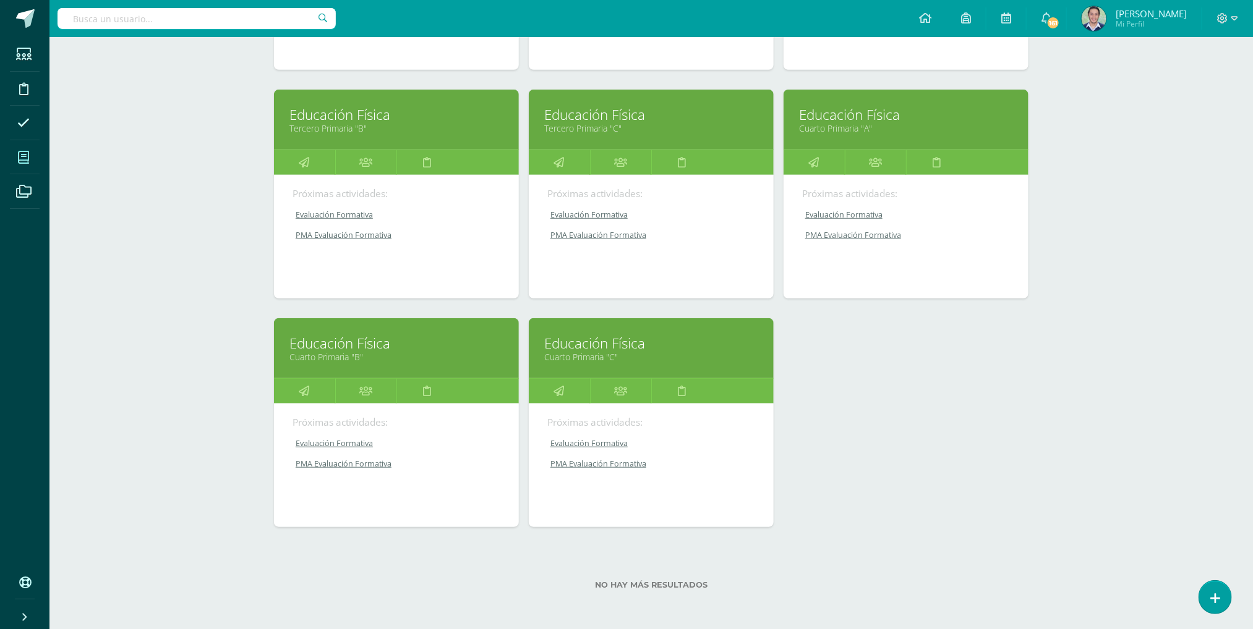
click at [621, 359] on link "Cuarto Primaria "C"" at bounding box center [651, 357] width 214 height 12
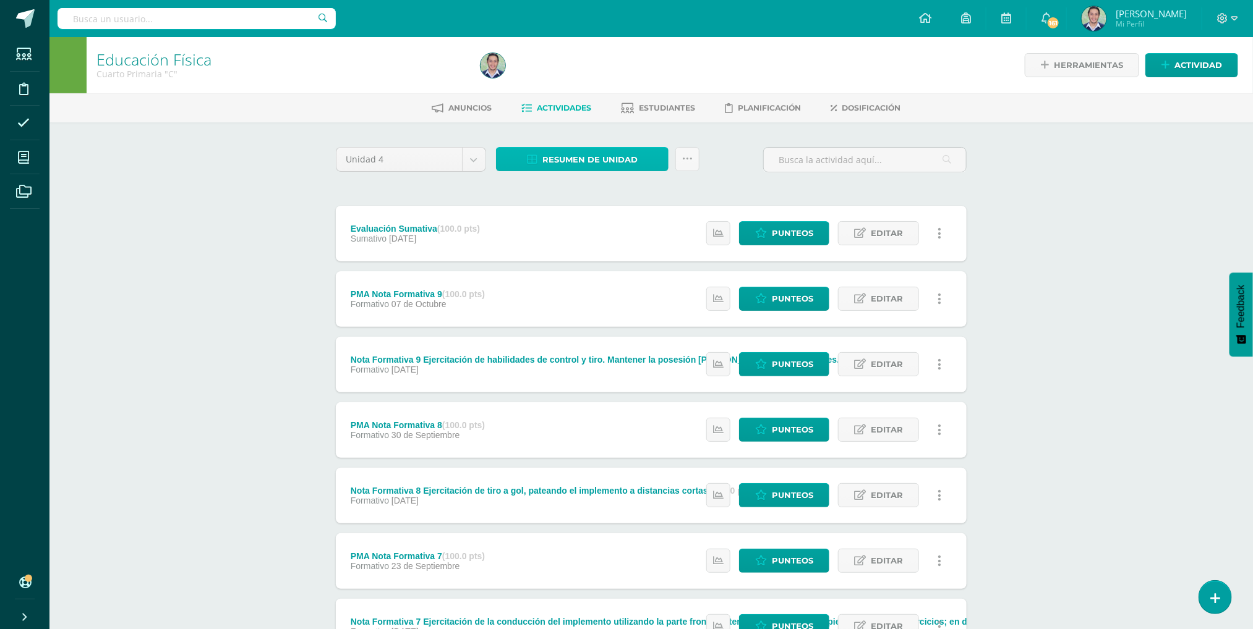
click at [573, 164] on span "Resumen de unidad" at bounding box center [589, 159] width 95 height 23
click at [597, 78] on link "Descargar como HTML" at bounding box center [583, 76] width 132 height 19
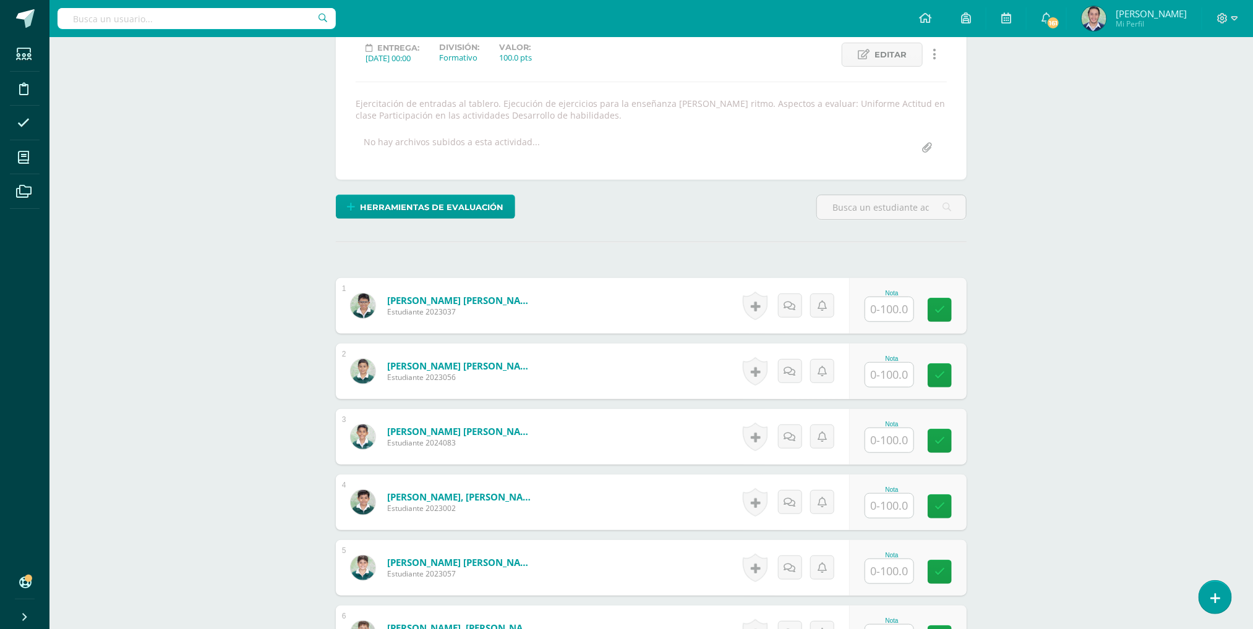
scroll to position [247, 0]
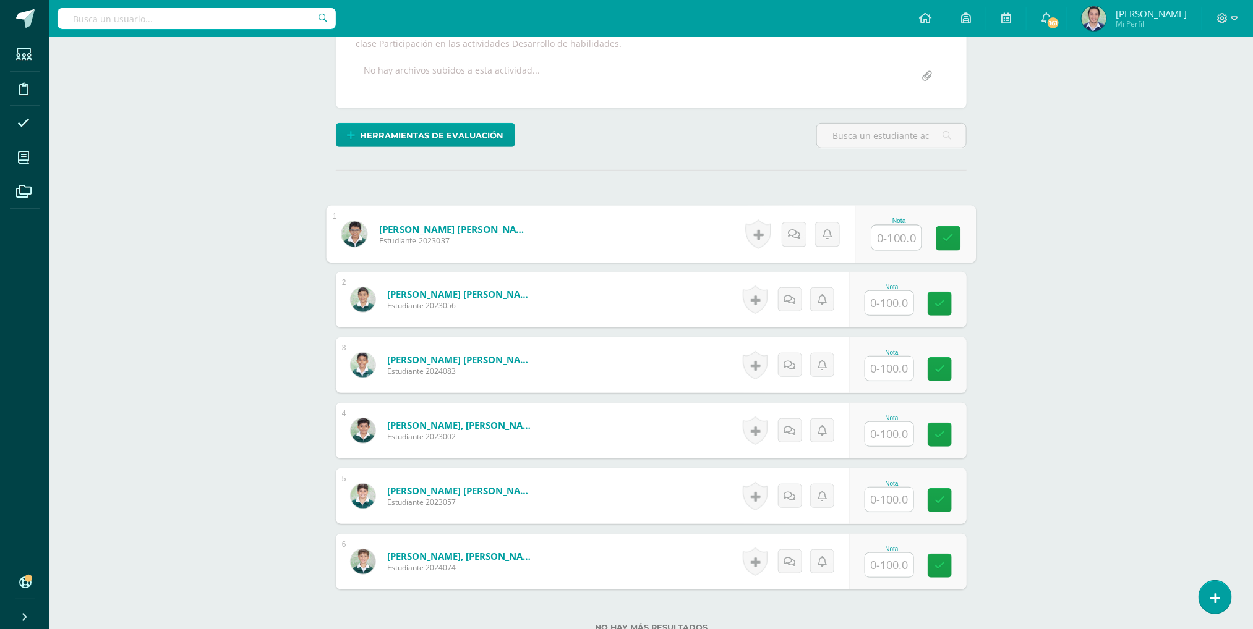
click at [889, 234] on input "text" at bounding box center [896, 238] width 49 height 25
type input "95"
type input "90"
type input "100"
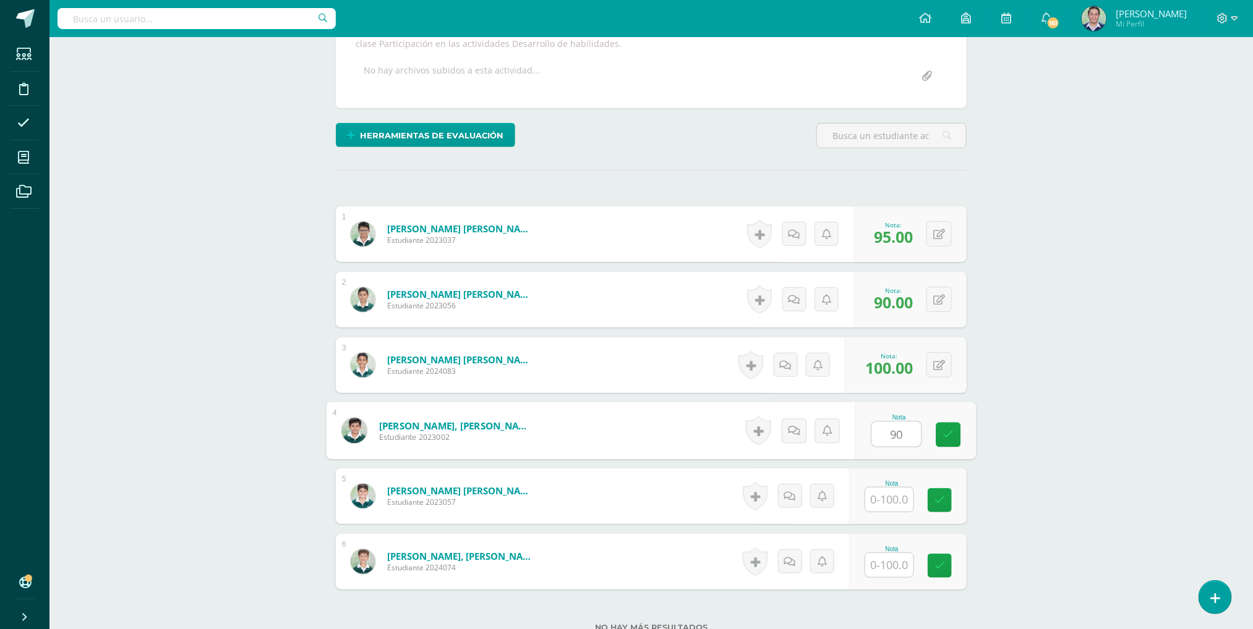
type input "90"
type input "0"
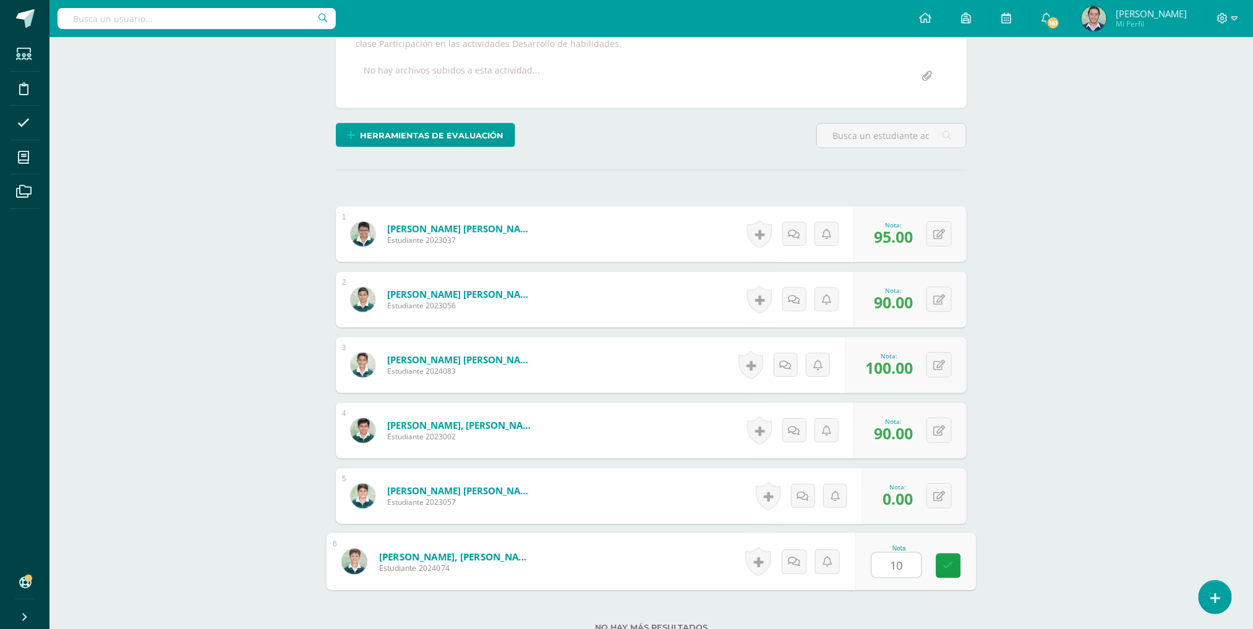
type input "100"
